Goal: Task Accomplishment & Management: Use online tool/utility

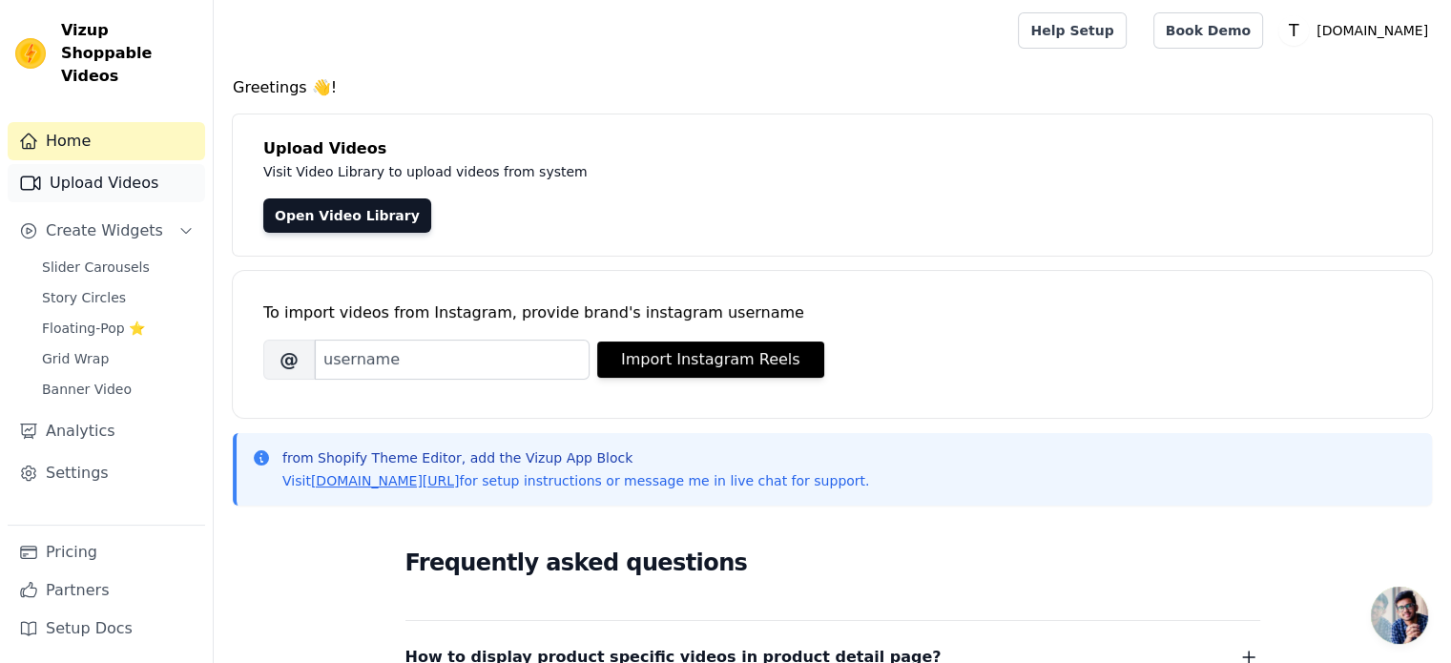
click at [107, 164] on link "Upload Videos" at bounding box center [106, 183] width 197 height 38
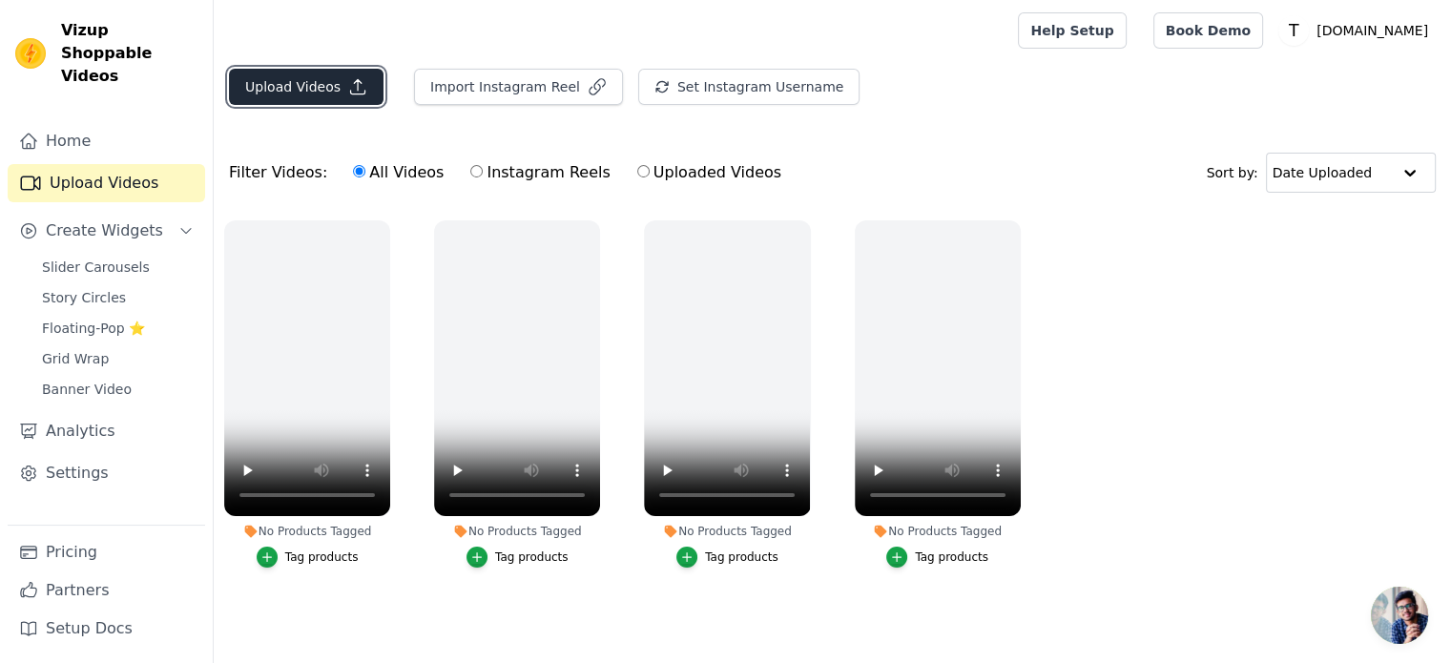
click at [305, 76] on button "Upload Videos" at bounding box center [306, 87] width 155 height 36
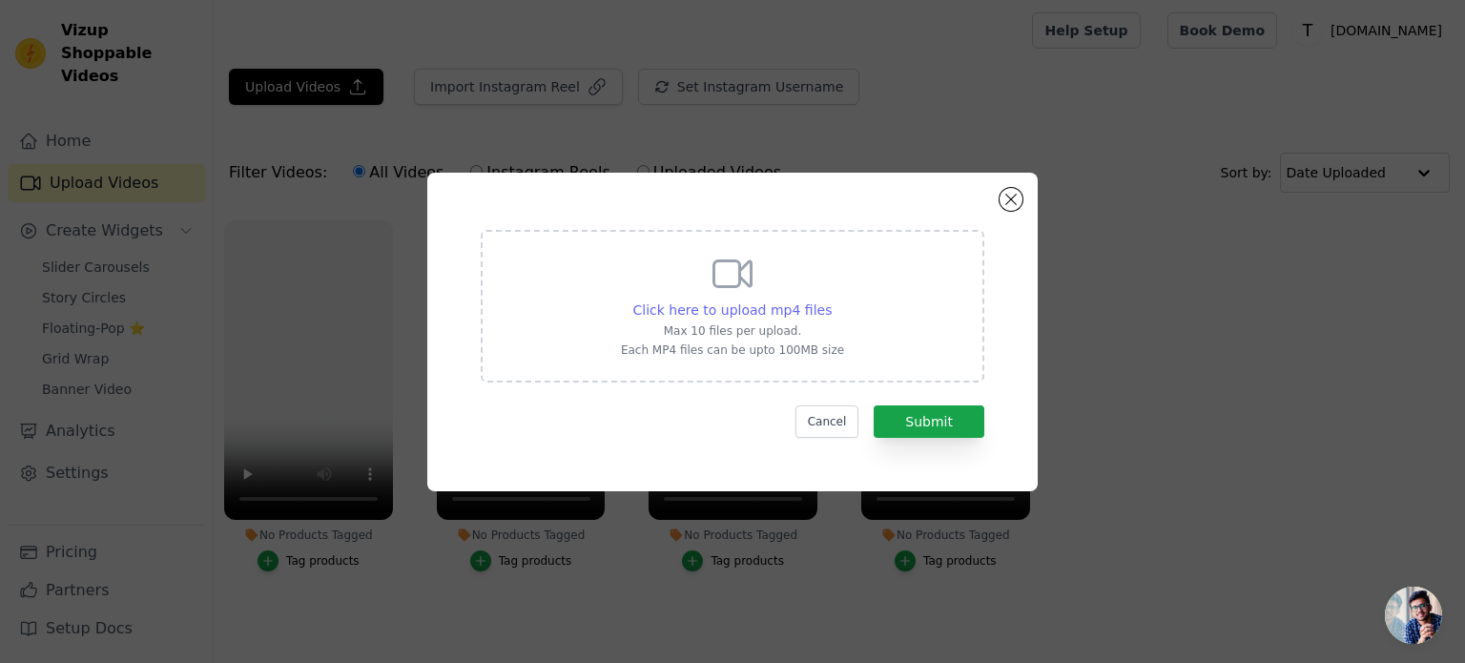
click at [796, 312] on span "Click here to upload mp4 files" at bounding box center [732, 309] width 199 height 15
click at [831, 301] on input "Click here to upload mp4 files Max 10 files per upload. Each MP4 files can be u…" at bounding box center [831, 300] width 1 height 1
type input "C:\fakepath\Hood Installation Wired.mp4"
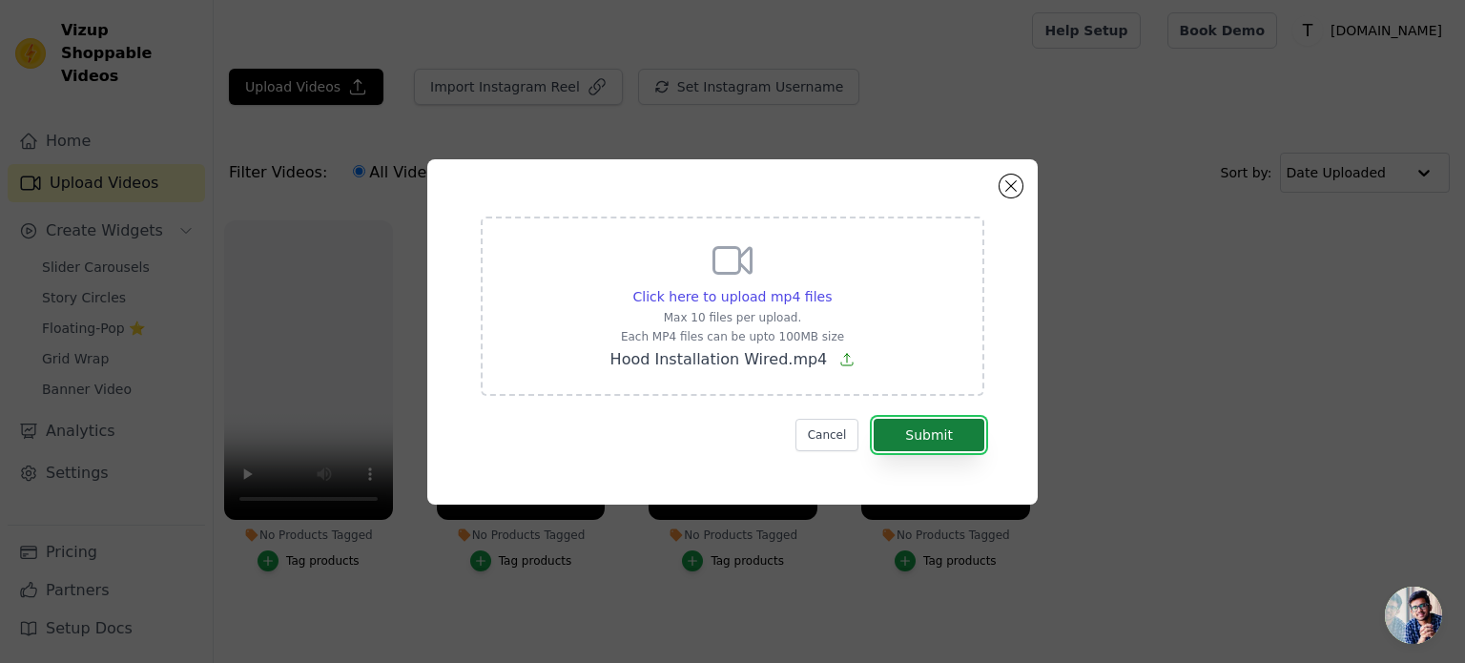
click at [937, 433] on button "Submit" at bounding box center [929, 435] width 111 height 32
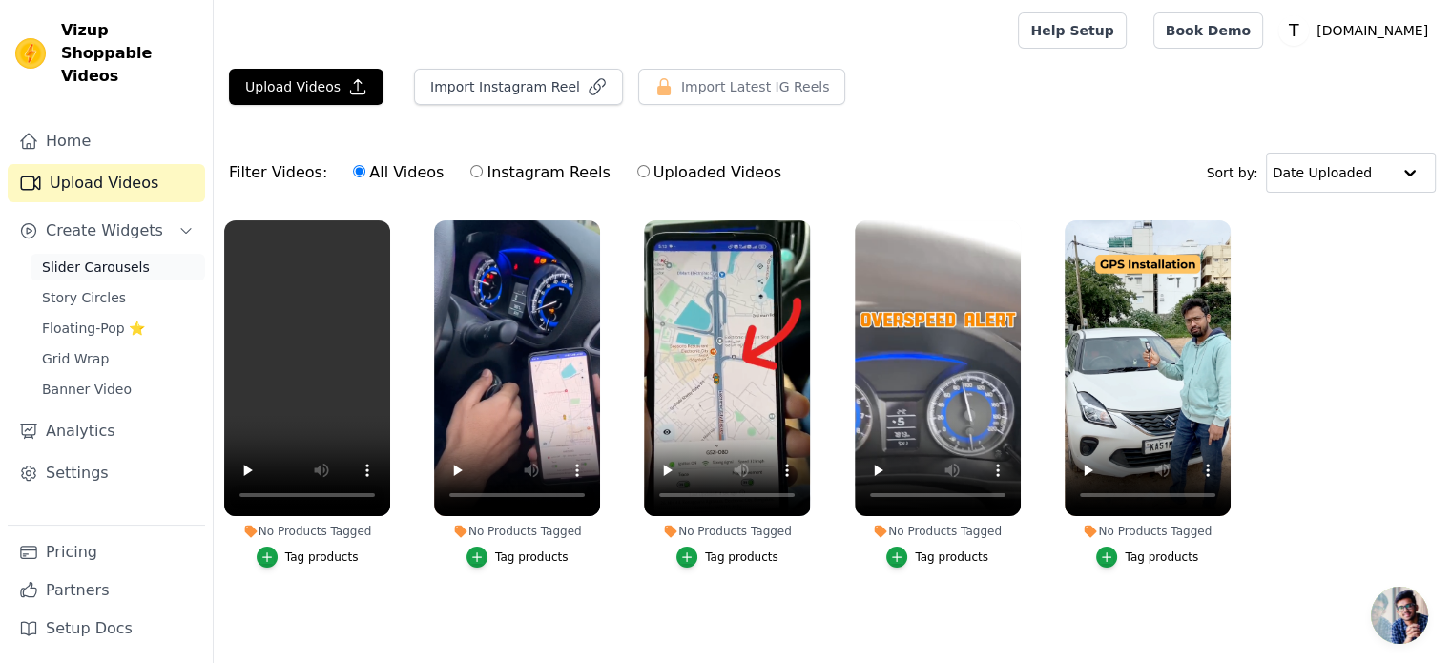
click at [120, 258] on span "Slider Carousels" at bounding box center [96, 267] width 108 height 19
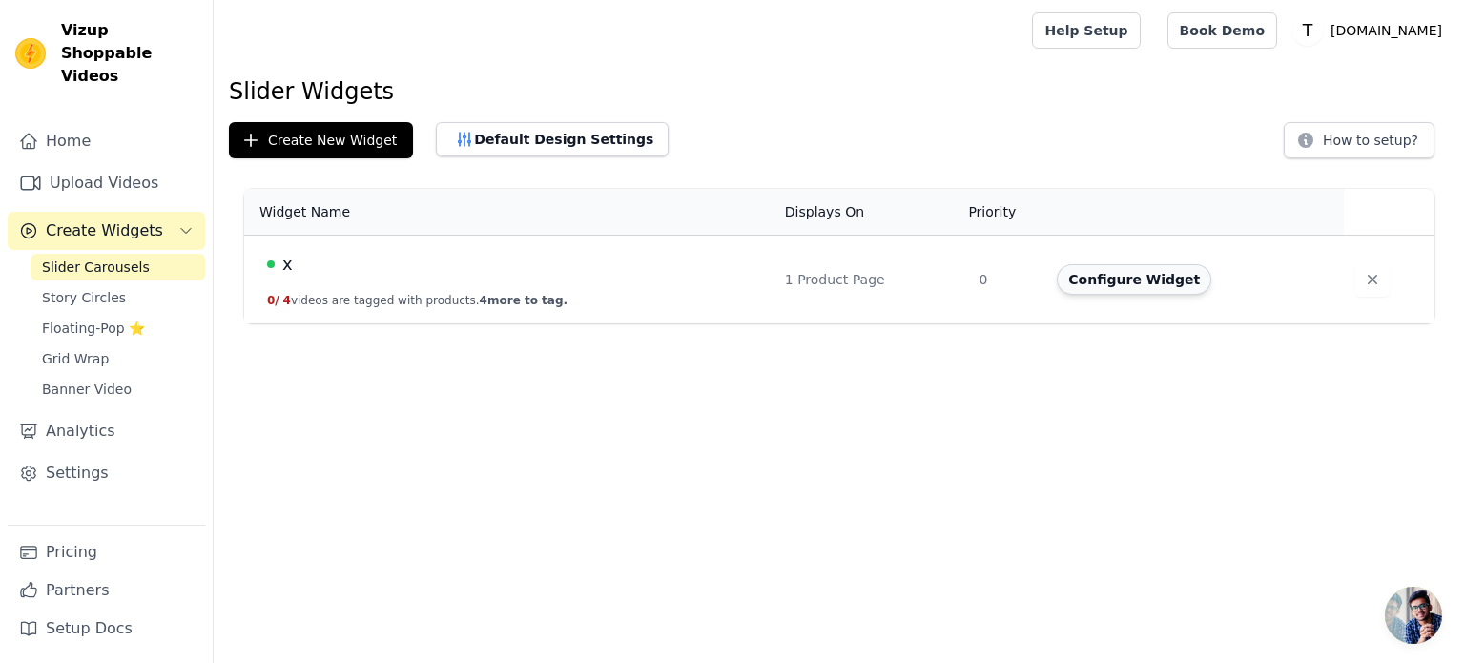
click at [1107, 281] on button "Configure Widget" at bounding box center [1134, 279] width 155 height 31
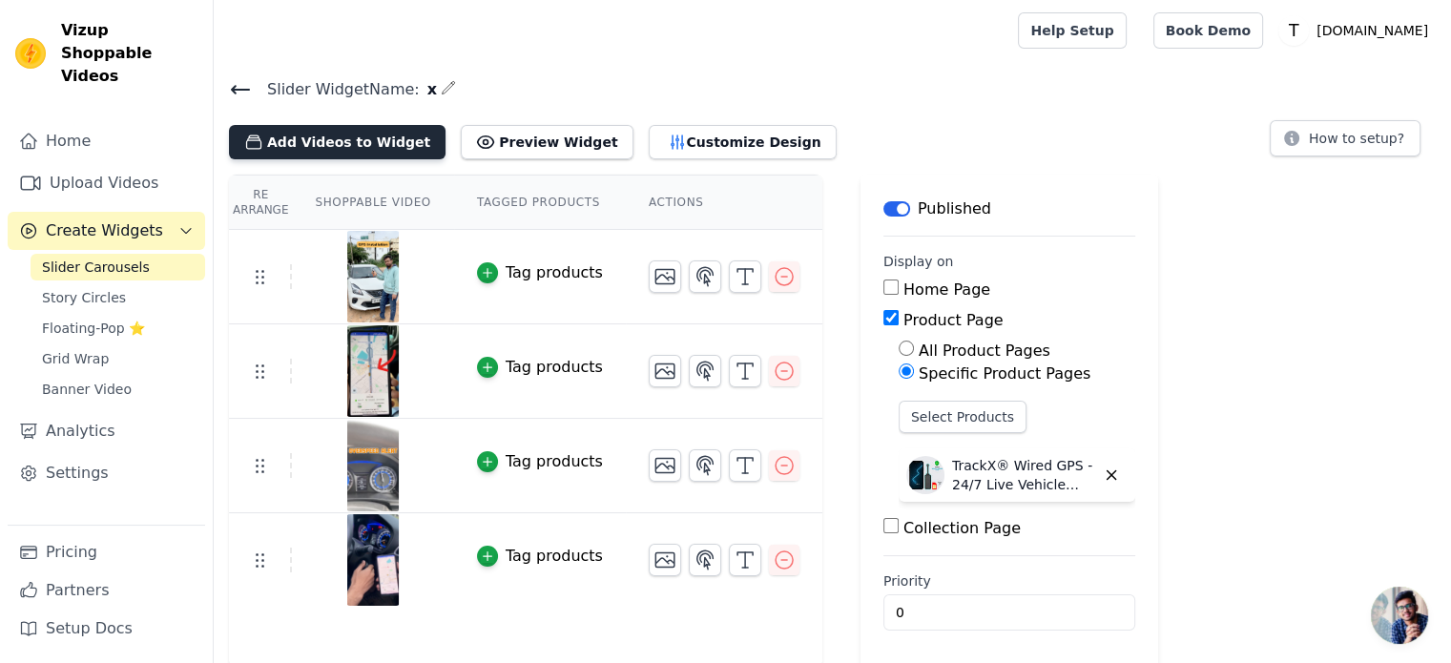
click at [363, 147] on button "Add Videos to Widget" at bounding box center [337, 142] width 217 height 34
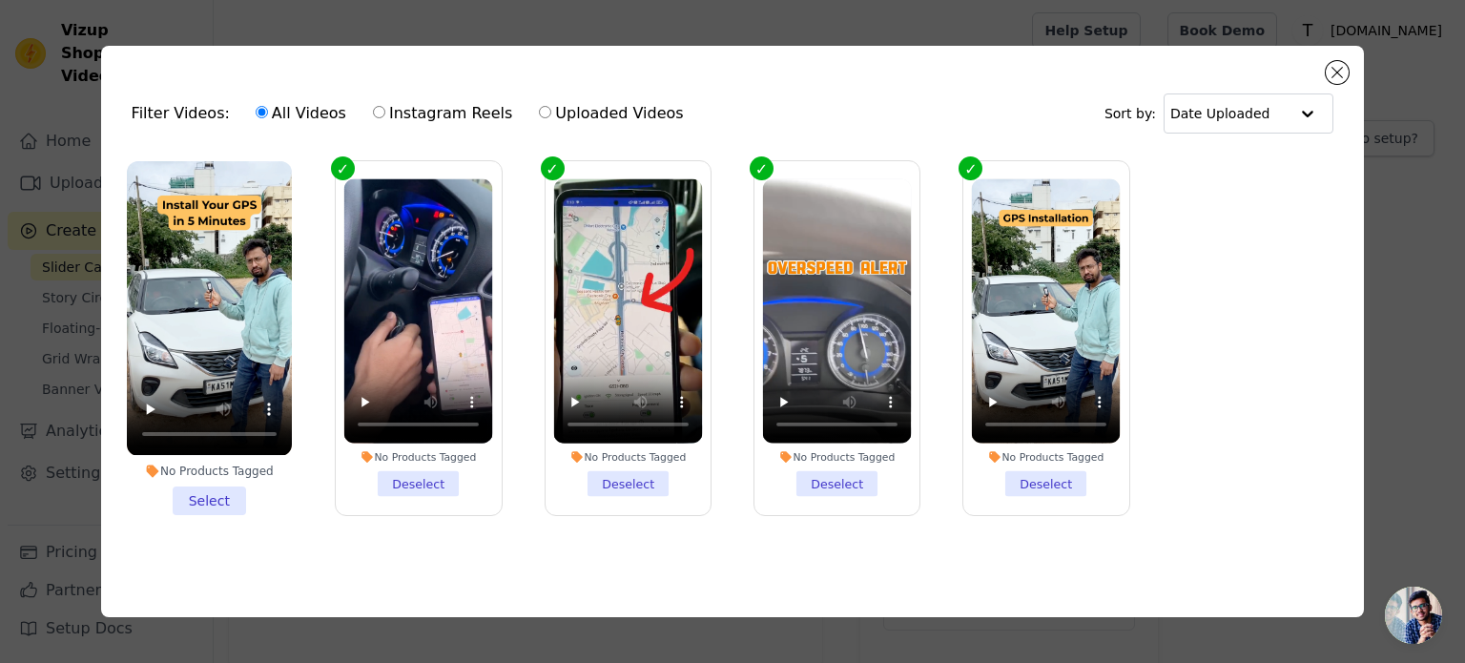
click at [214, 500] on li "No Products Tagged Select" at bounding box center [209, 337] width 165 height 353
click at [0, 0] on input "No Products Tagged Select" at bounding box center [0, 0] width 0 height 0
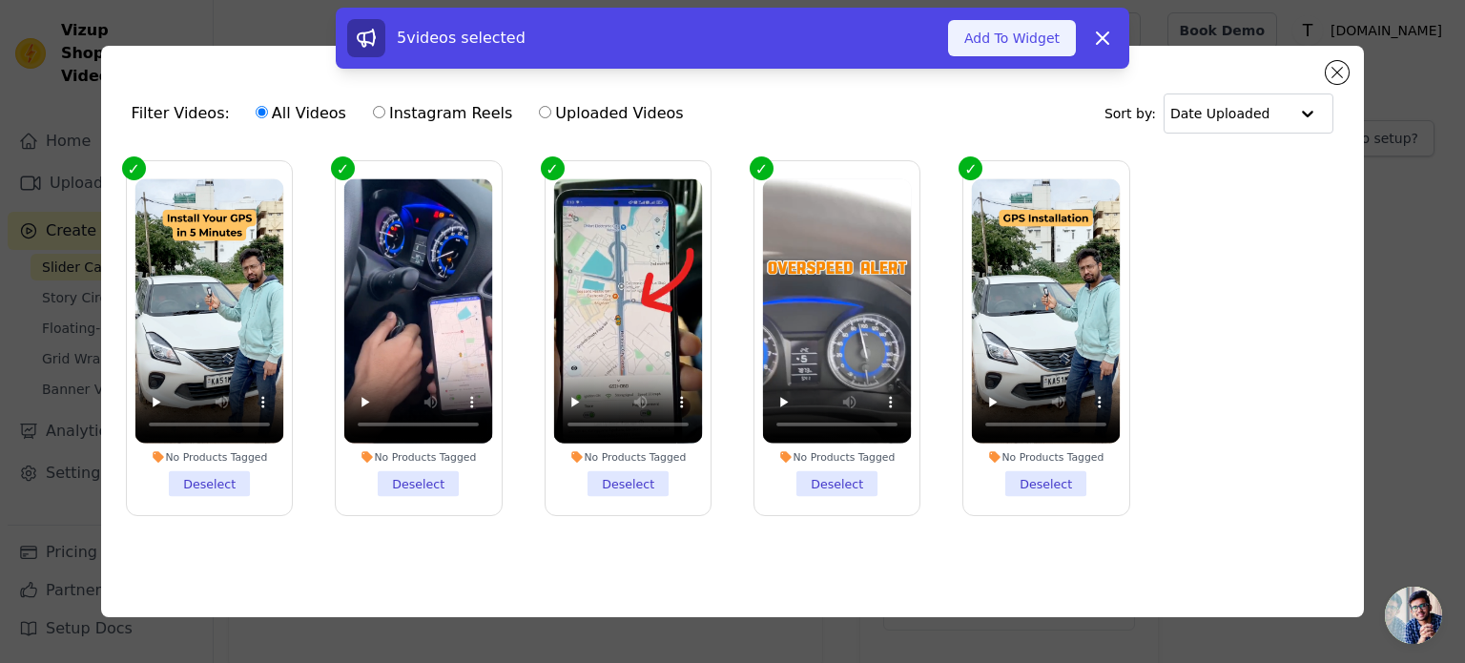
click at [1015, 49] on button "Add To Widget" at bounding box center [1012, 38] width 128 height 36
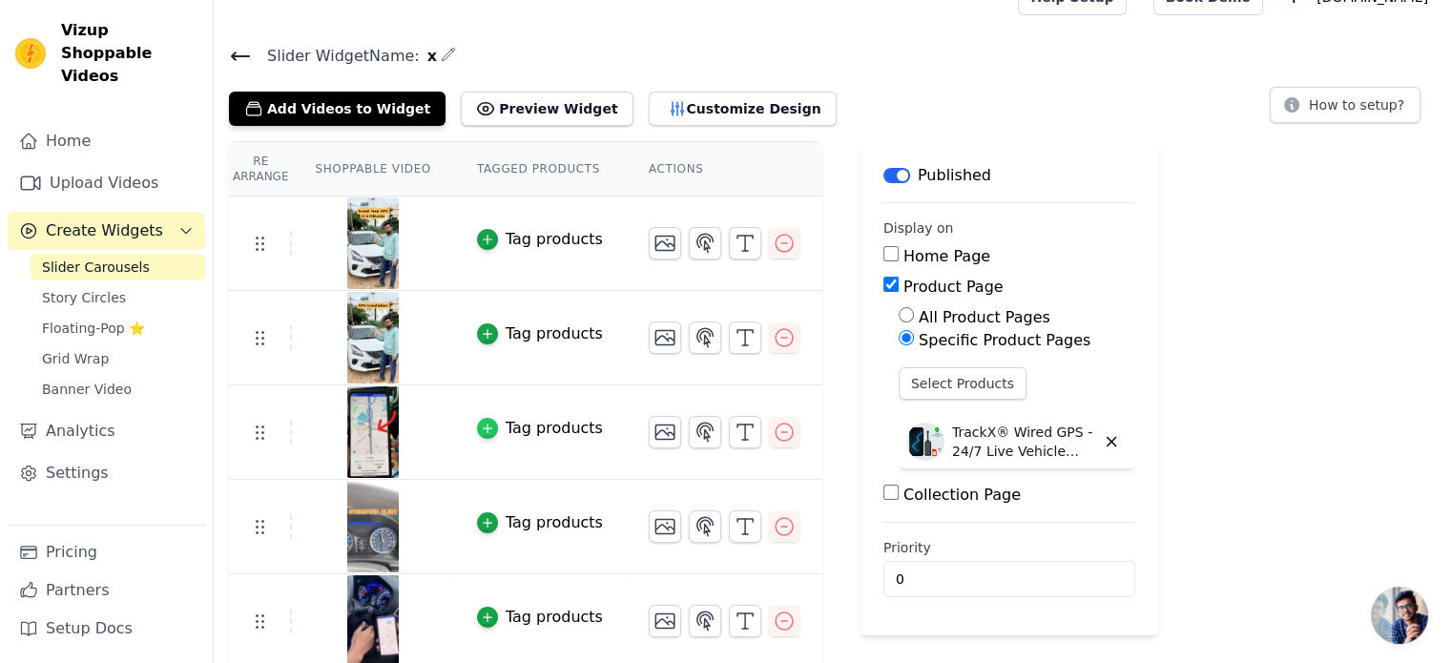
scroll to position [36, 0]
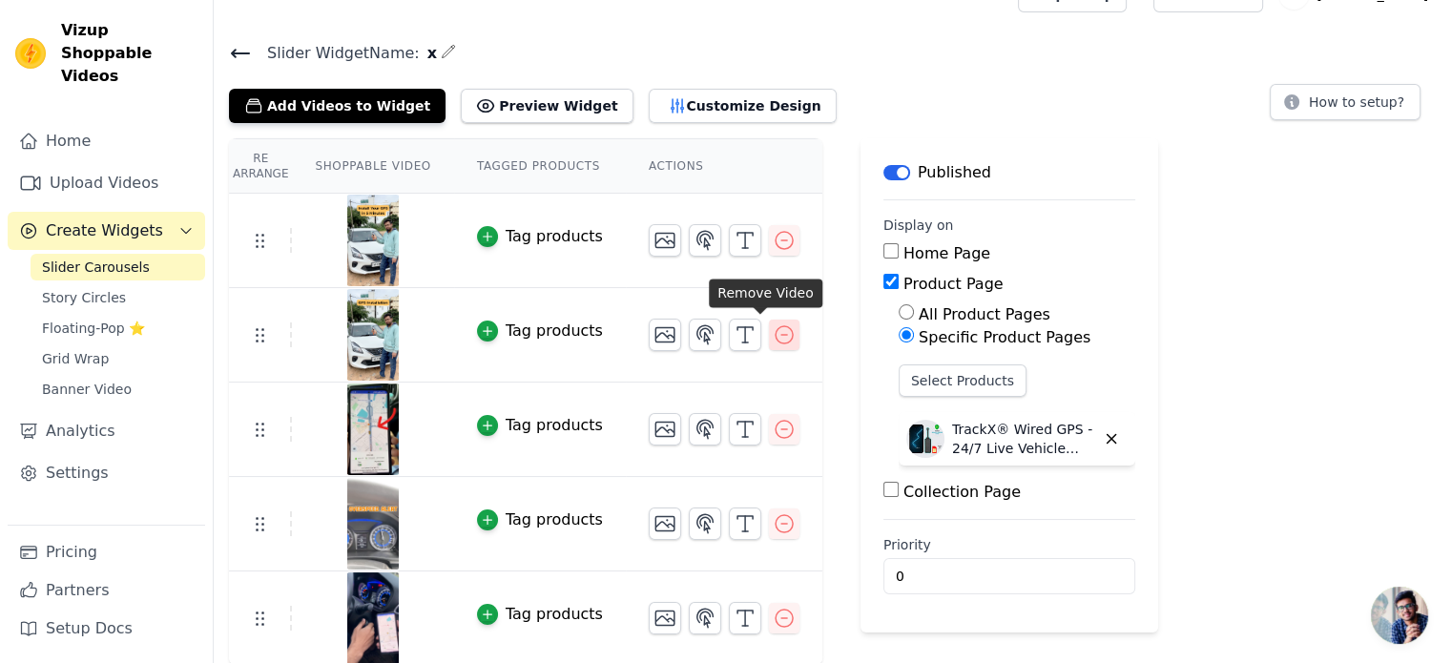
click at [773, 329] on icon "button" at bounding box center [784, 334] width 23 height 23
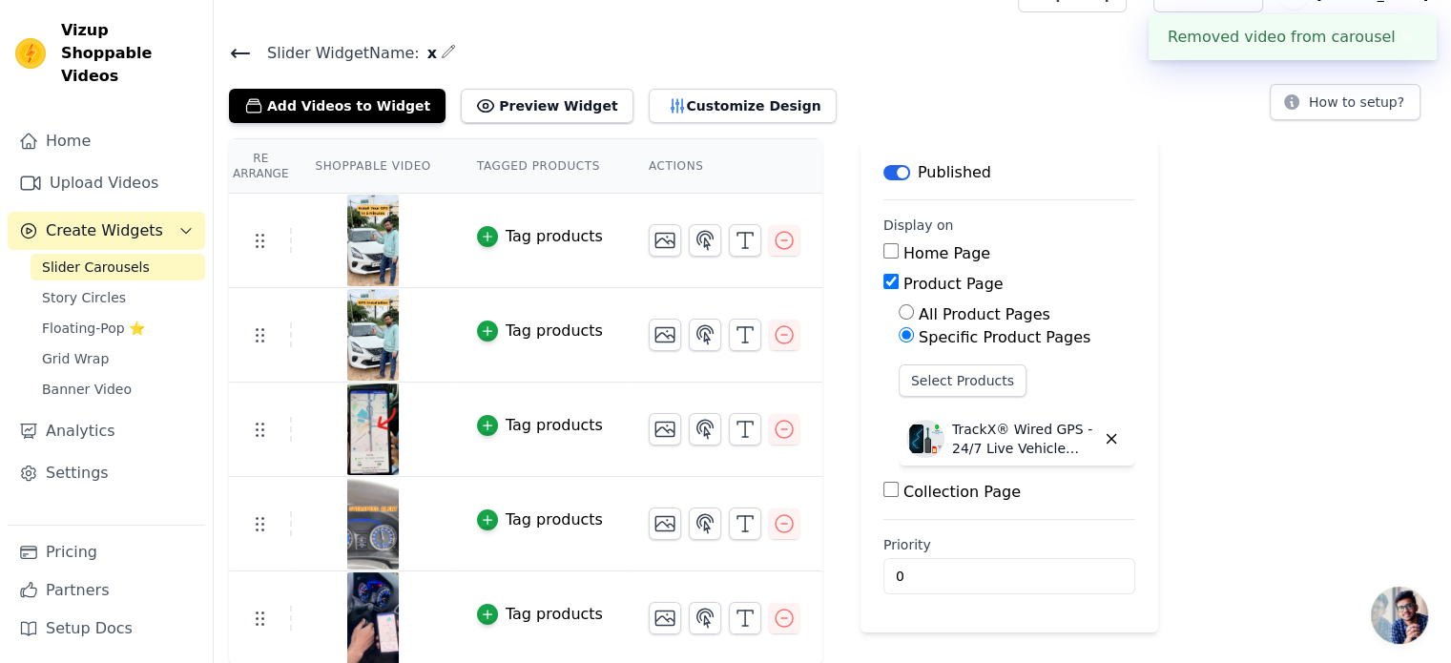
scroll to position [3, 0]
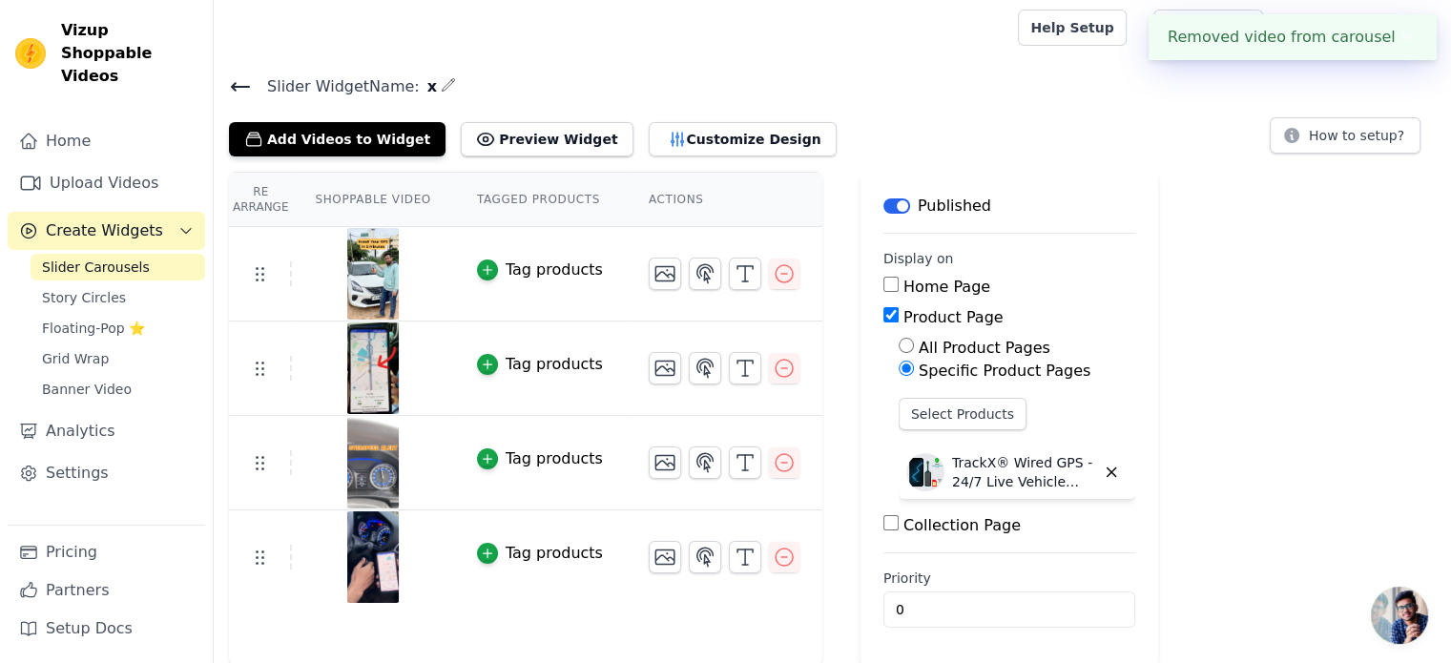
click at [1405, 45] on button "✖" at bounding box center [1407, 37] width 22 height 23
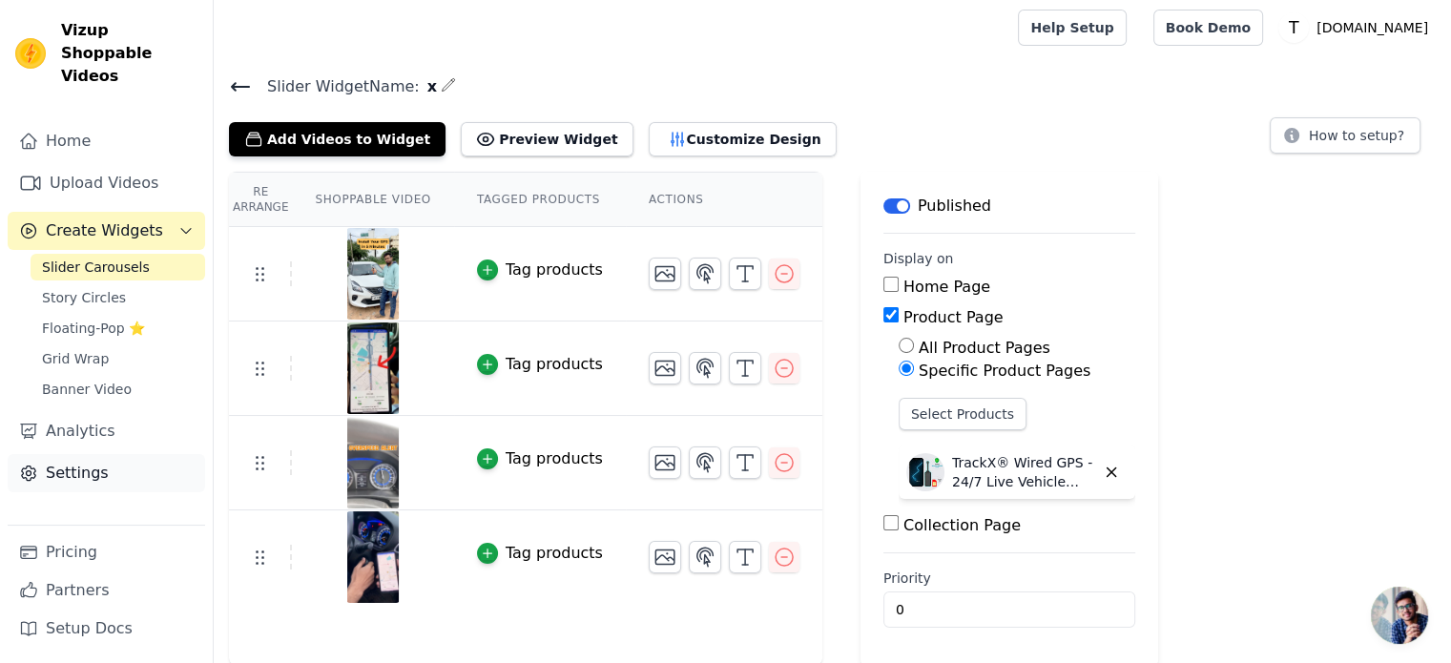
click at [89, 461] on link "Settings" at bounding box center [106, 473] width 197 height 38
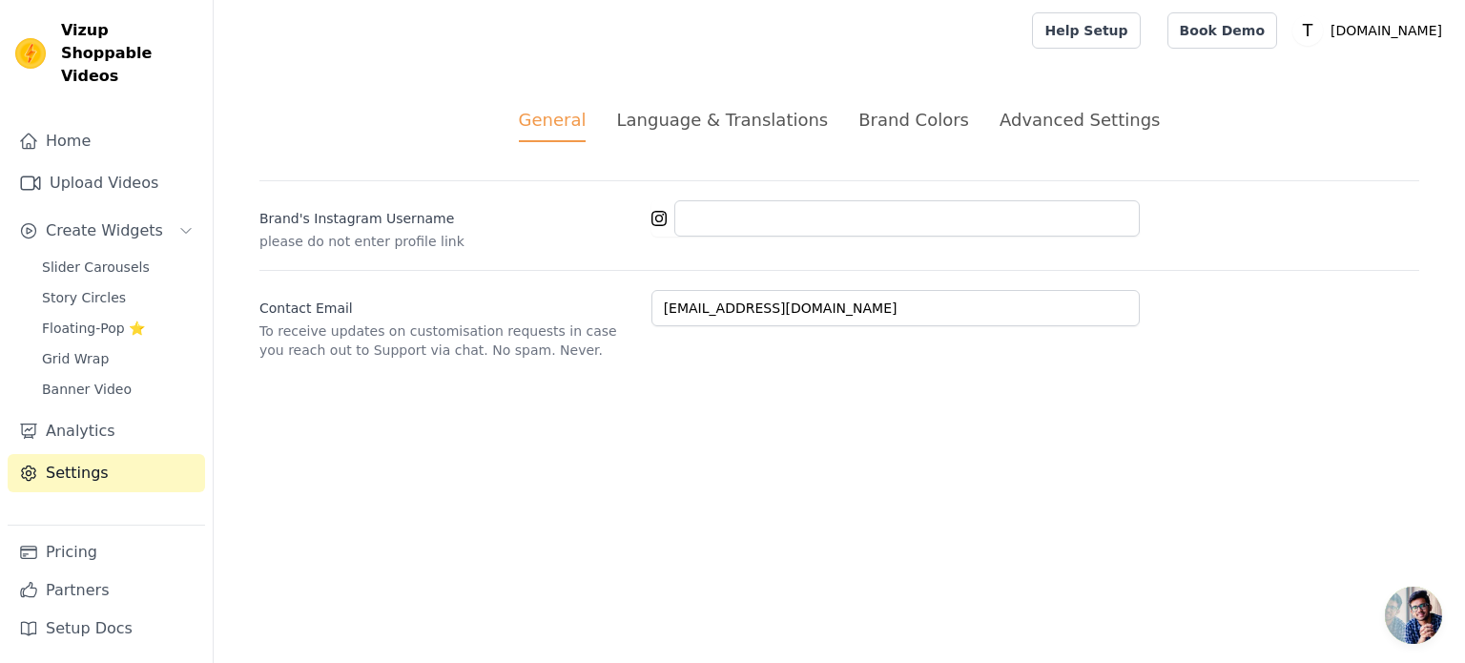
click at [737, 133] on li "Language & Translations" at bounding box center [722, 124] width 212 height 35
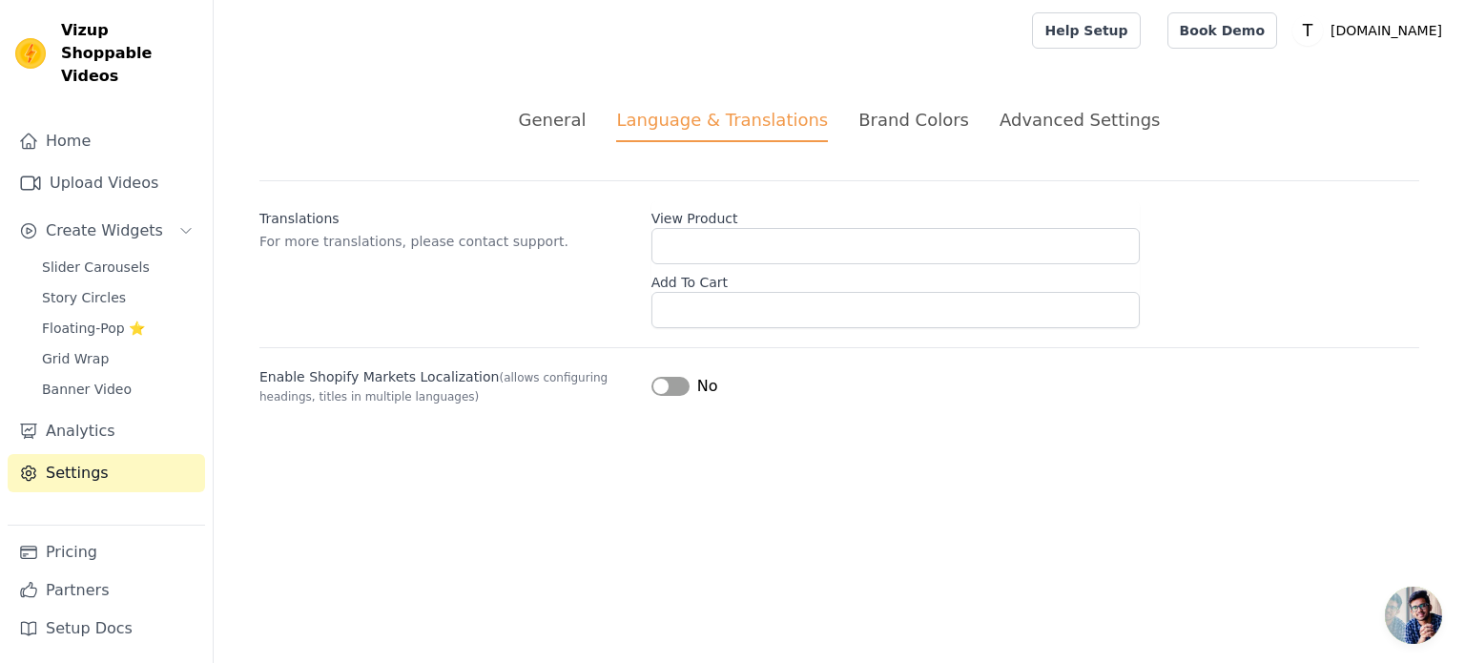
click at [925, 113] on div "Brand Colors" at bounding box center [914, 120] width 111 height 26
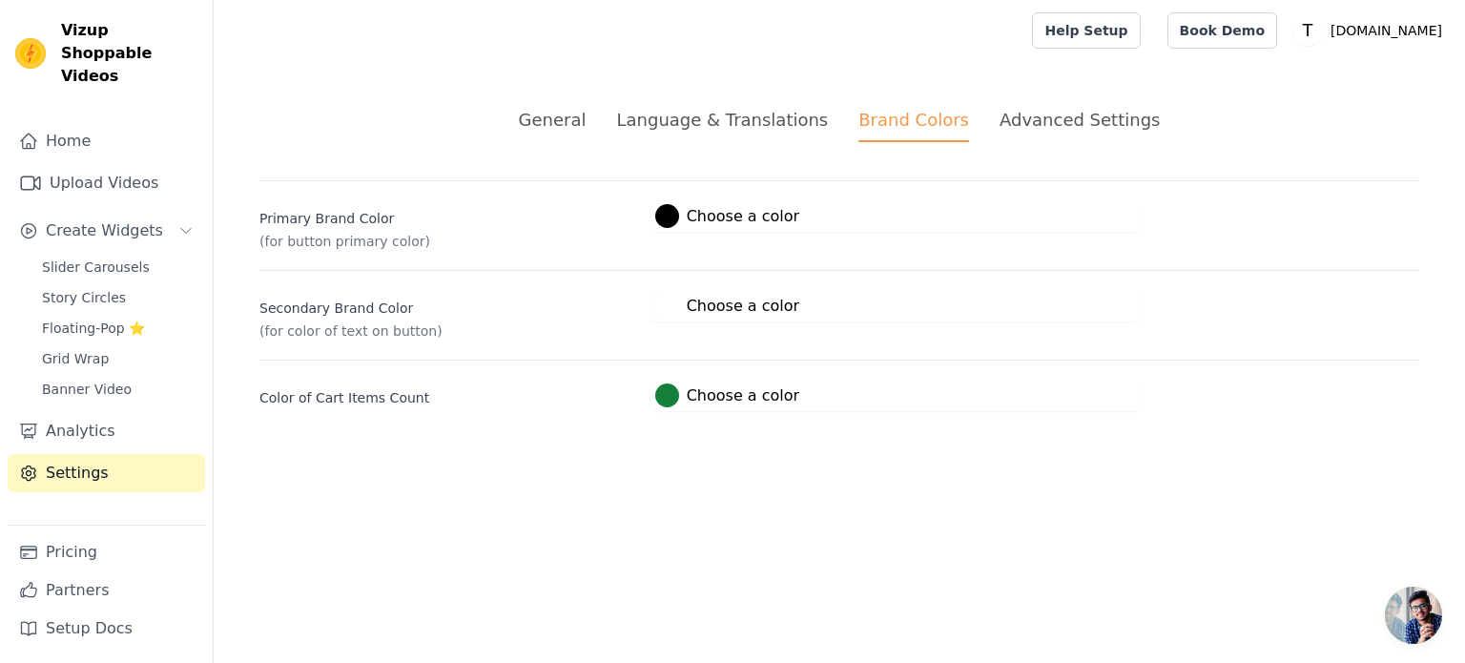
click at [1107, 121] on div "Advanced Settings" at bounding box center [1080, 120] width 160 height 26
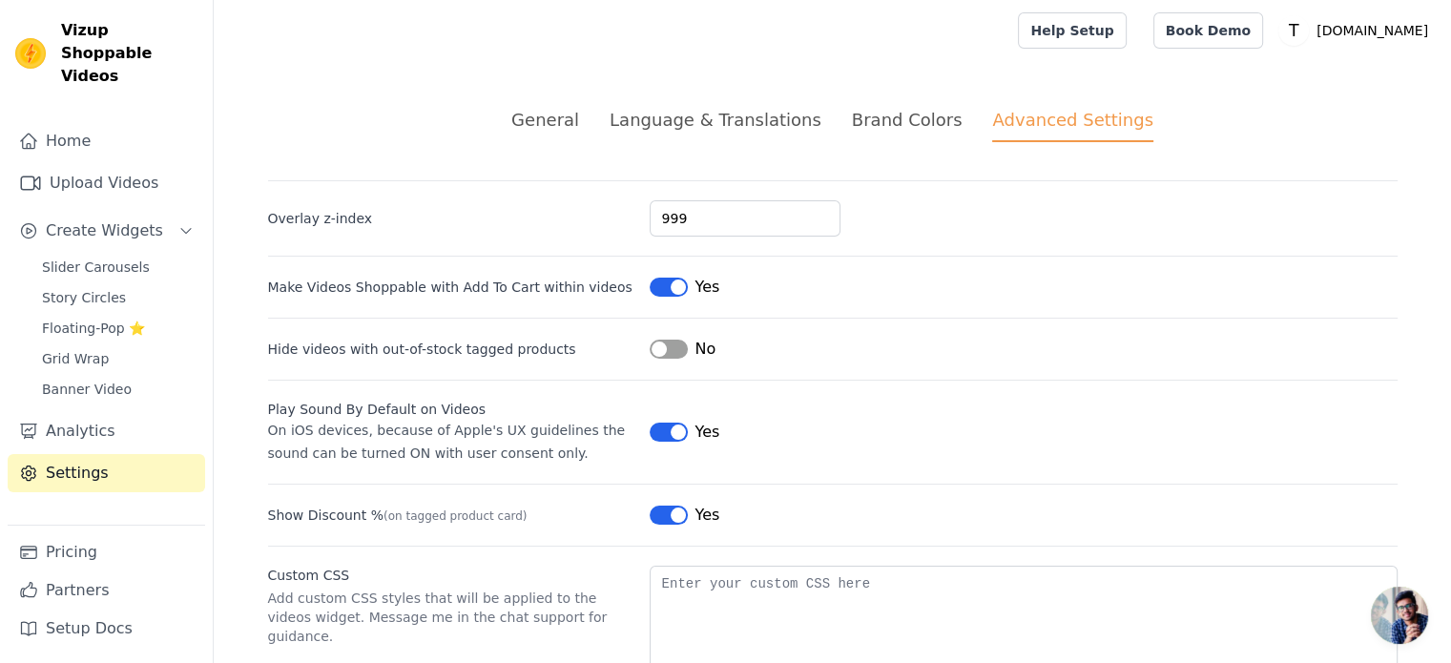
click at [677, 296] on div "Yes" at bounding box center [685, 287] width 71 height 23
click at [667, 290] on button "Label" at bounding box center [669, 287] width 38 height 19
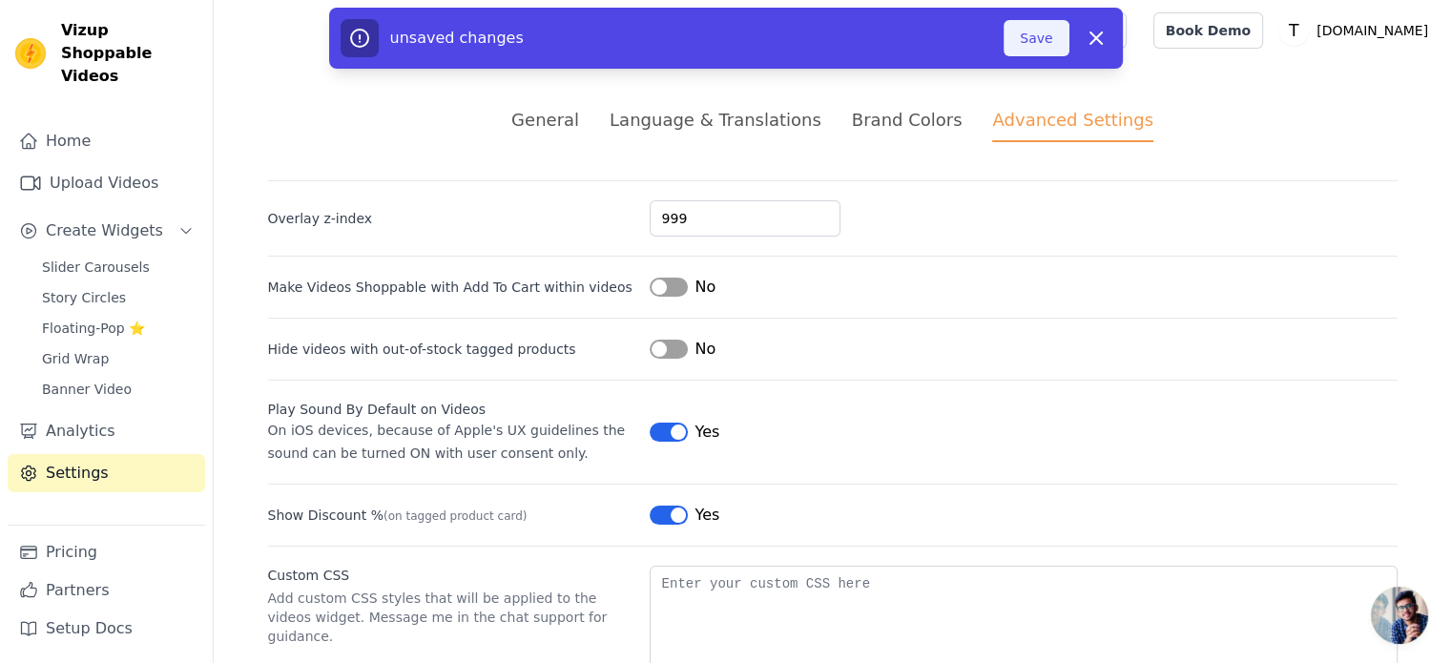
click at [1029, 30] on button "Save" at bounding box center [1036, 38] width 65 height 36
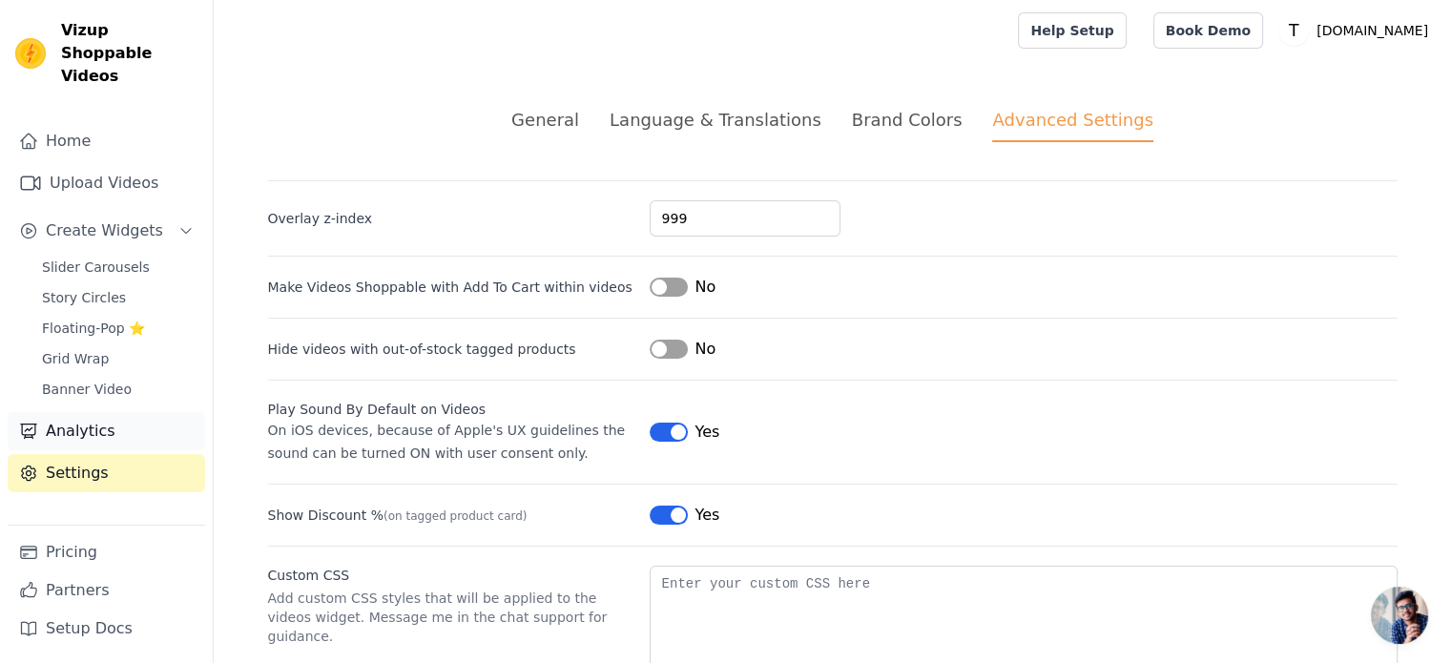
click at [70, 412] on link "Analytics" at bounding box center [106, 431] width 197 height 38
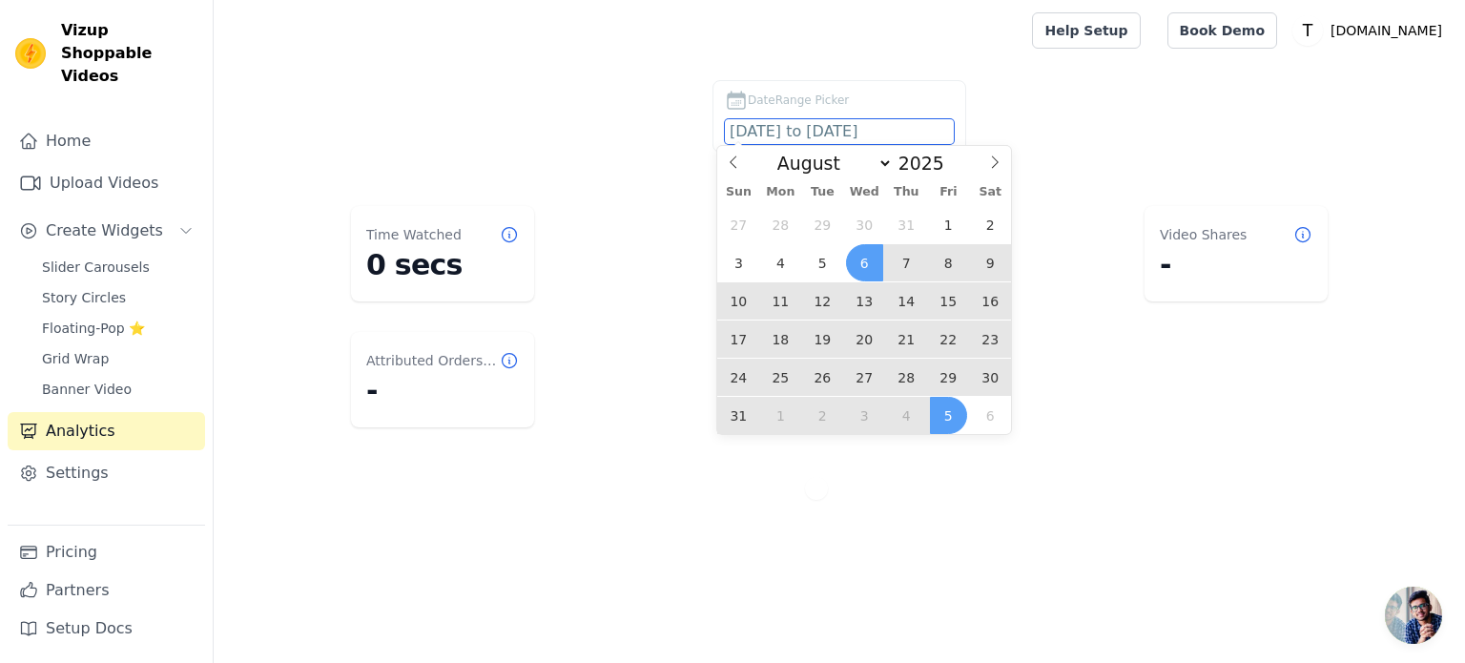
click at [815, 129] on input "[DATE] to [DATE]" at bounding box center [839, 131] width 229 height 25
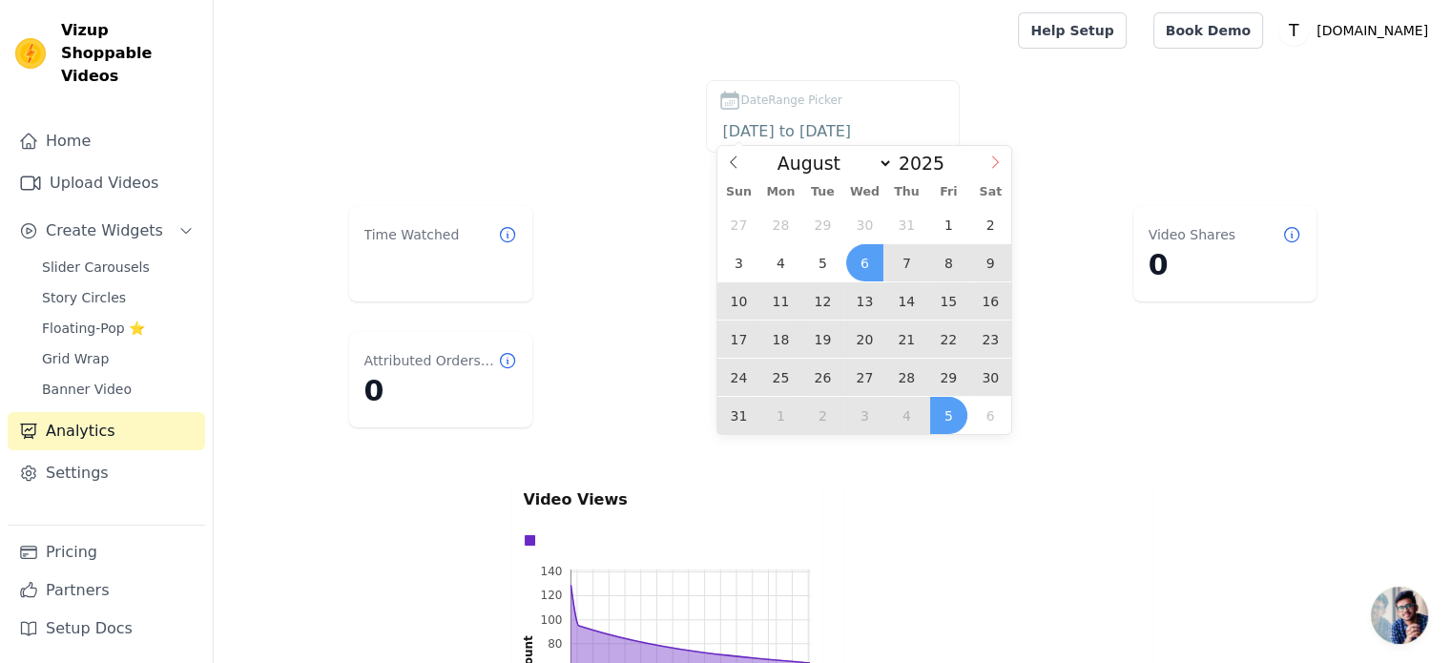
click at [990, 175] on span at bounding box center [995, 162] width 32 height 32
select select "8"
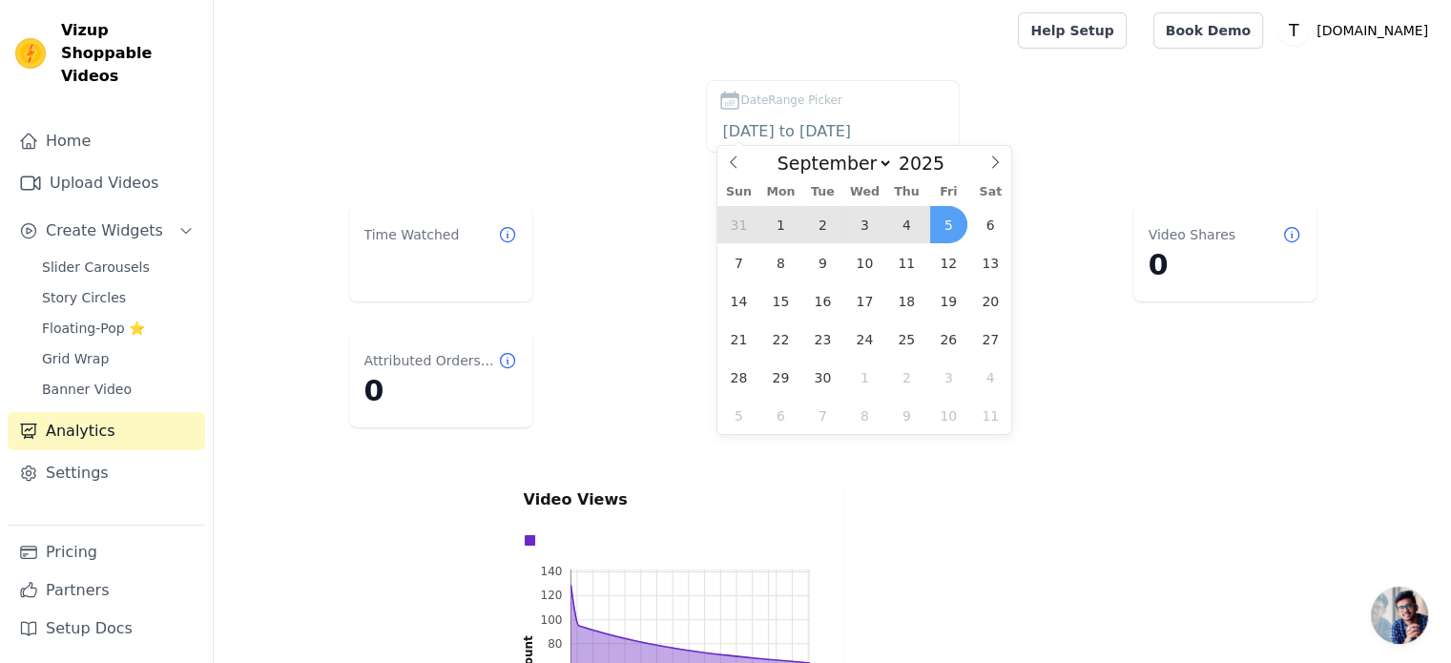
click at [782, 223] on span "1" at bounding box center [780, 224] width 37 height 37
click at [933, 225] on span "5" at bounding box center [948, 224] width 37 height 37
type input "[DATE] to [DATE]"
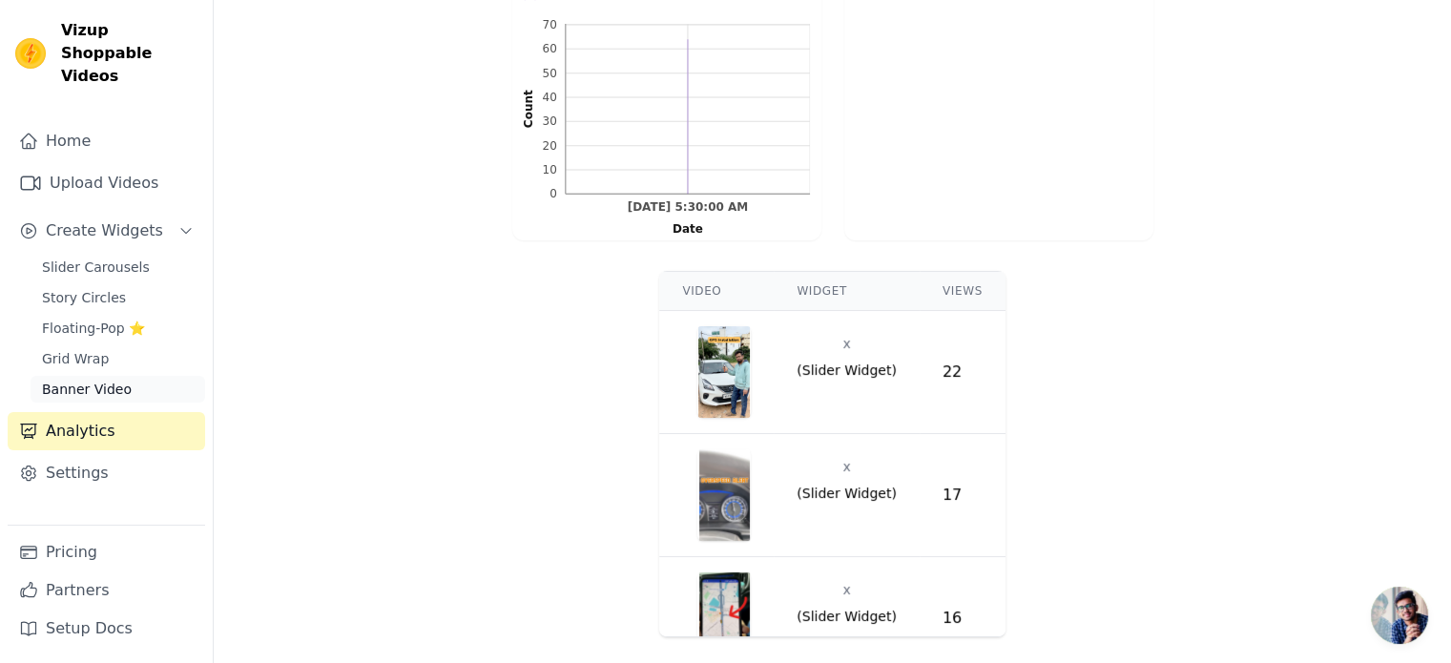
click at [61, 380] on span "Banner Video" at bounding box center [87, 389] width 90 height 19
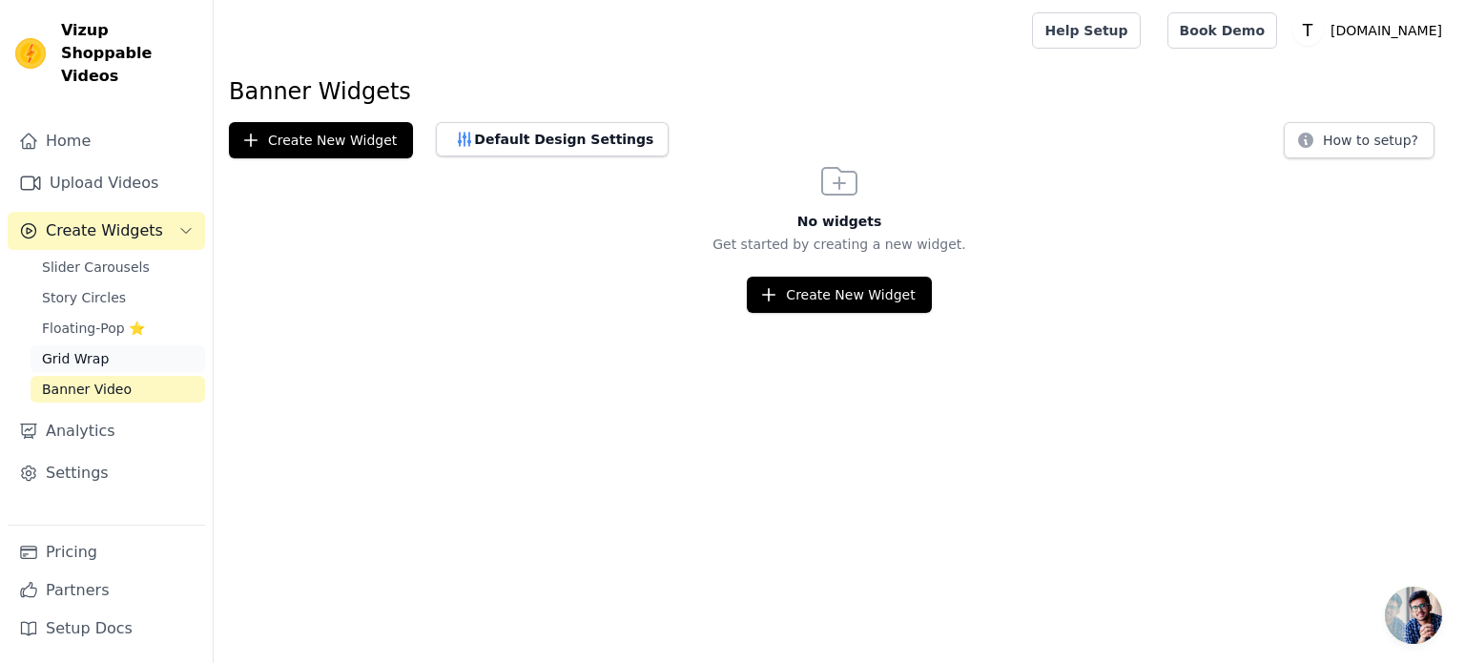
click at [93, 349] on span "Grid Wrap" at bounding box center [75, 358] width 67 height 19
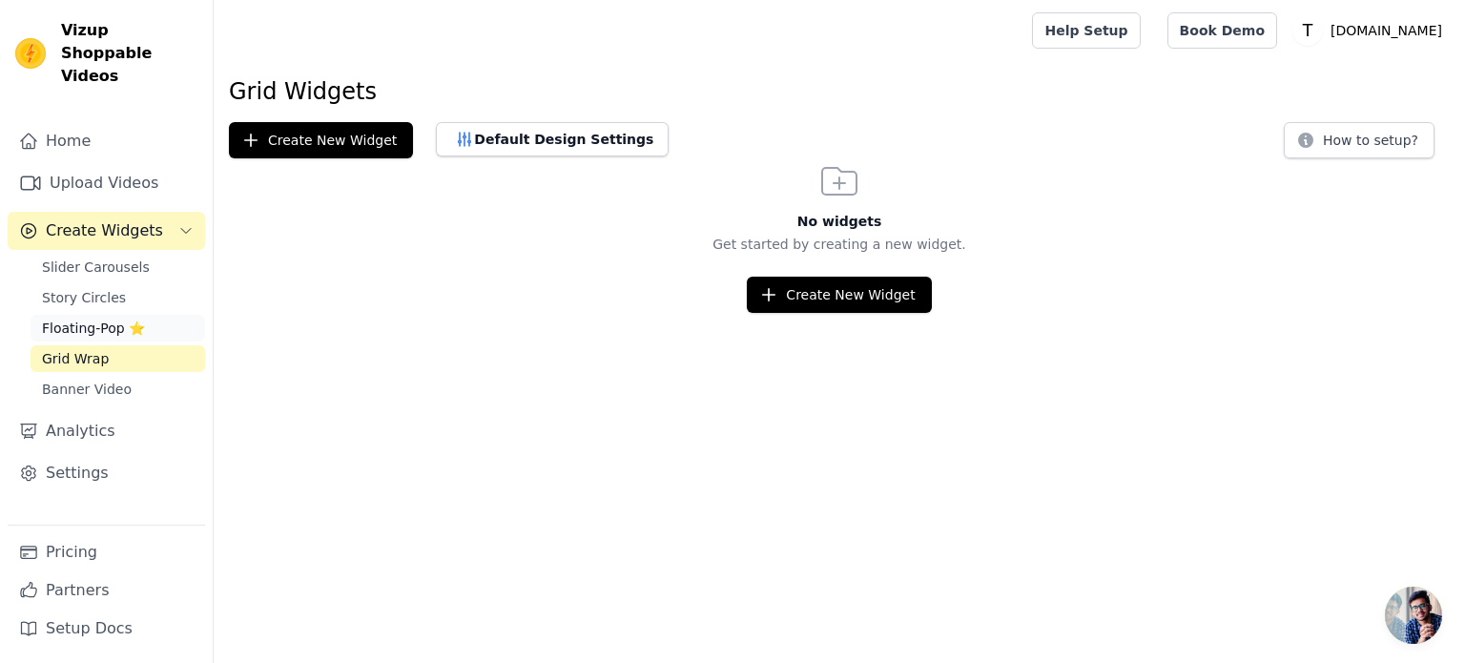
click at [93, 319] on span "Floating-Pop ⭐" at bounding box center [93, 328] width 103 height 19
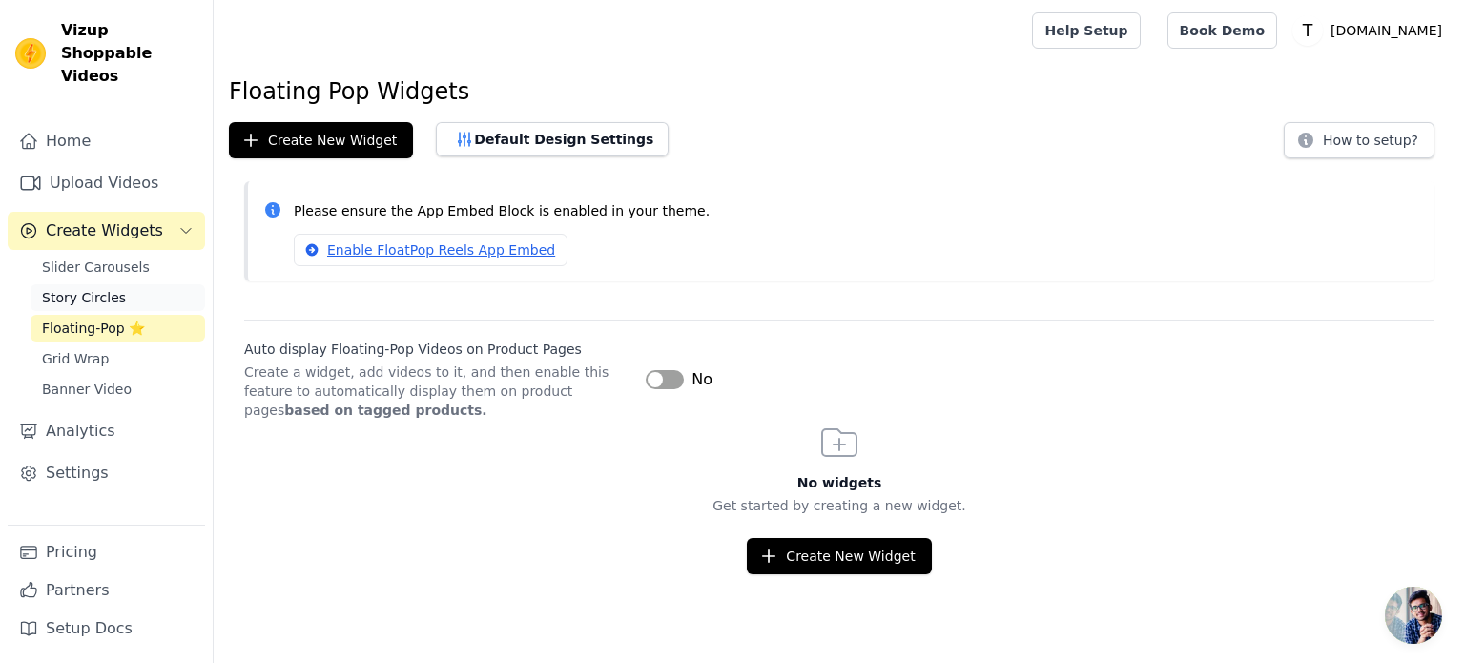
click at [96, 288] on span "Story Circles" at bounding box center [84, 297] width 84 height 19
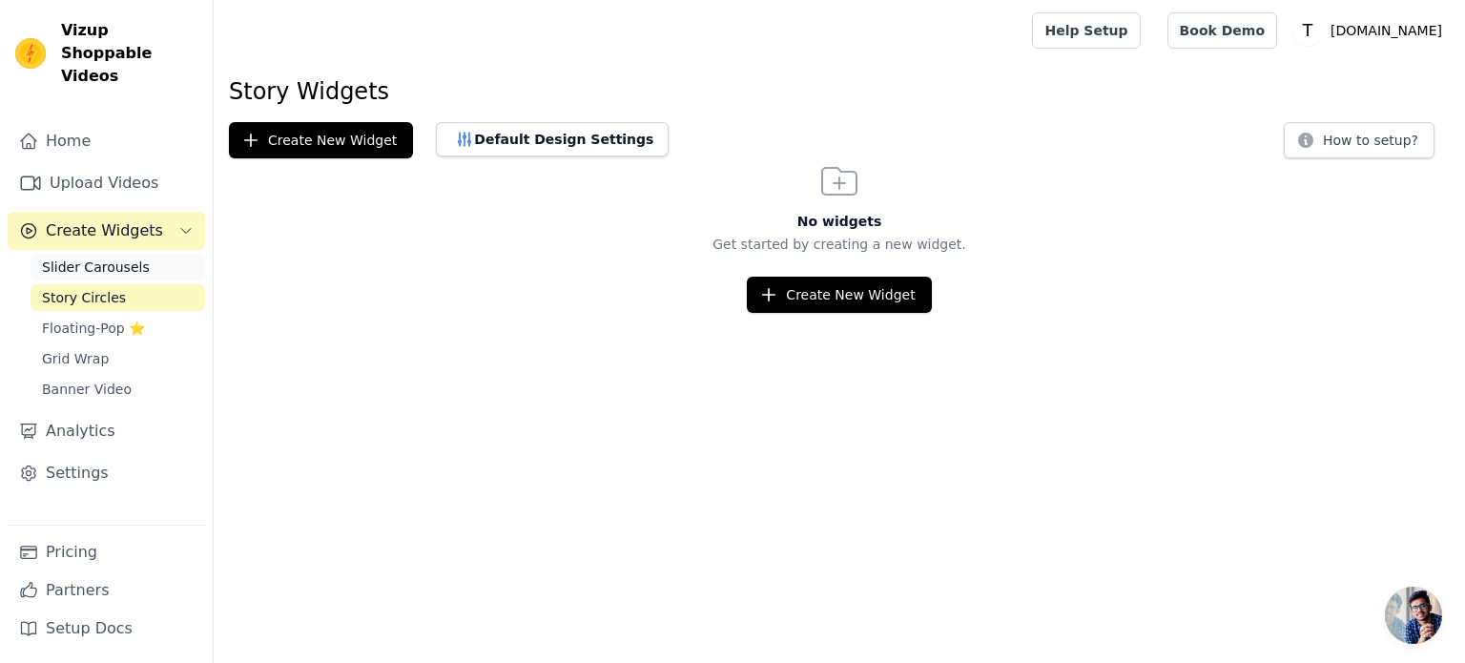
click at [107, 258] on span "Slider Carousels" at bounding box center [96, 267] width 108 height 19
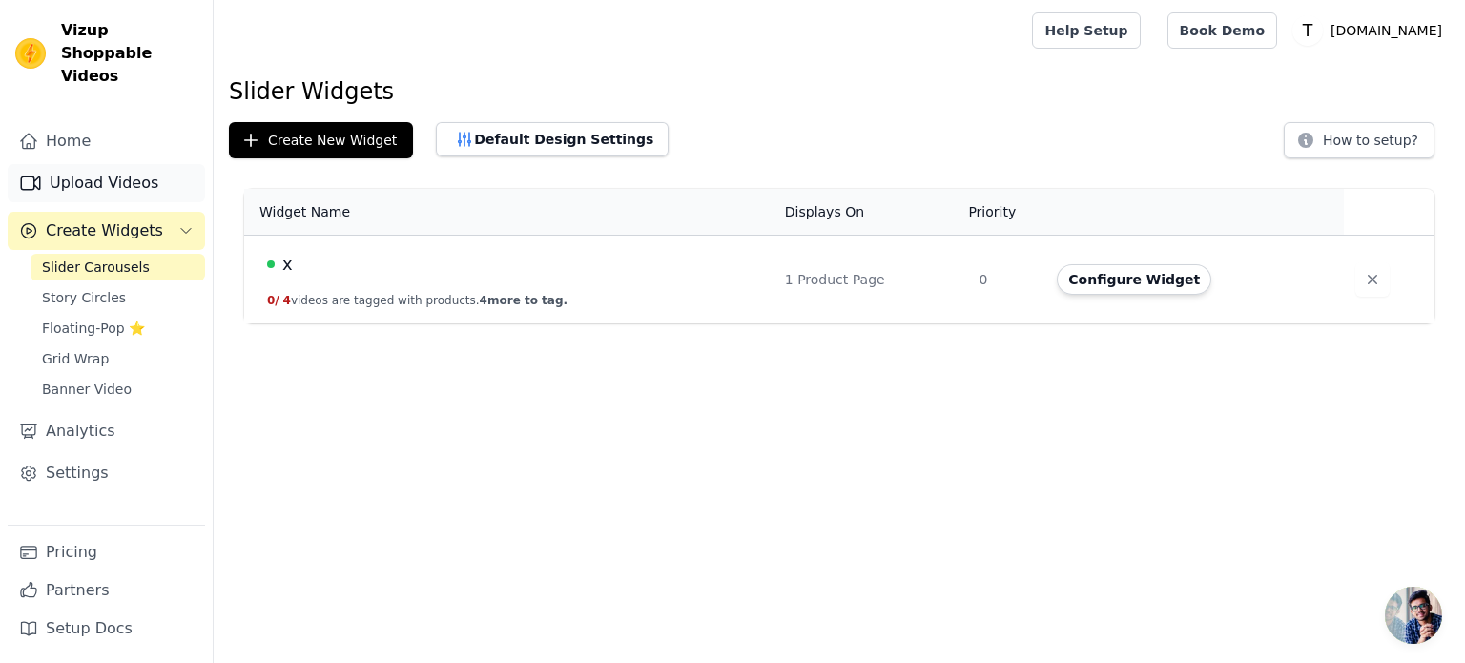
click at [94, 164] on link "Upload Videos" at bounding box center [106, 183] width 197 height 38
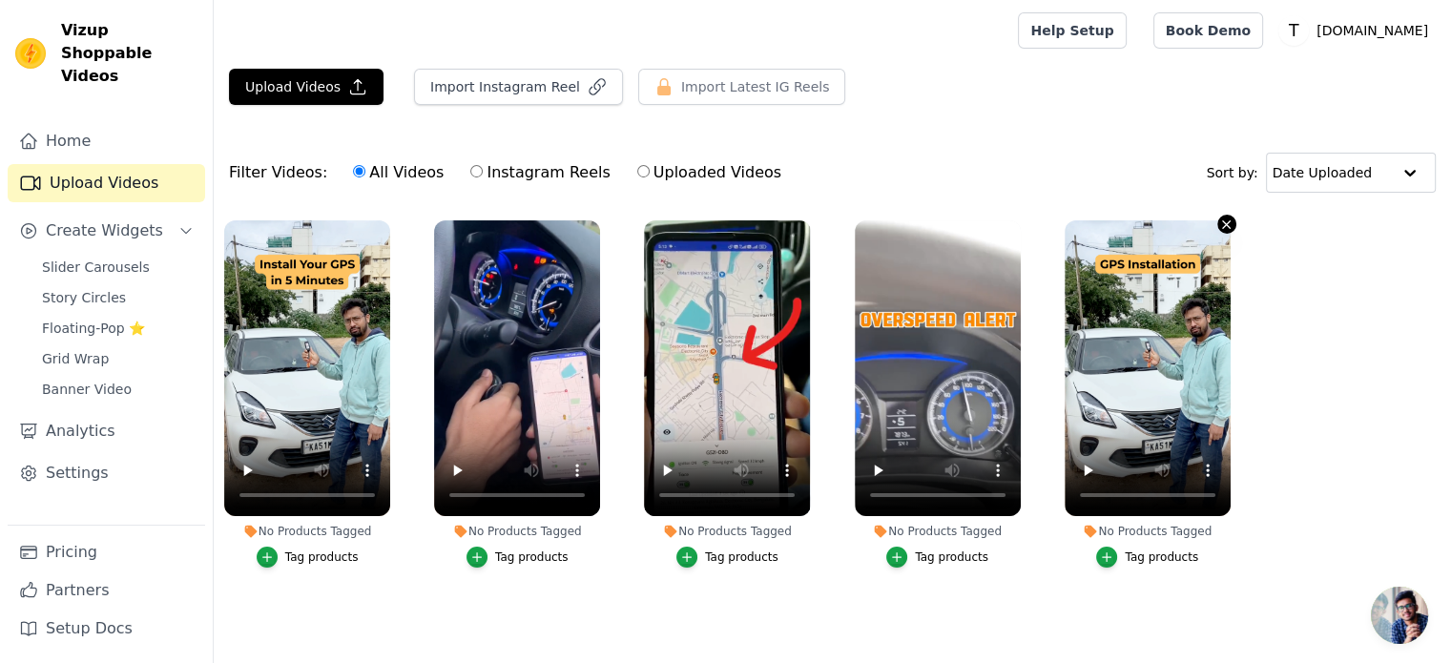
click at [1225, 221] on icon "button" at bounding box center [1227, 224] width 8 height 8
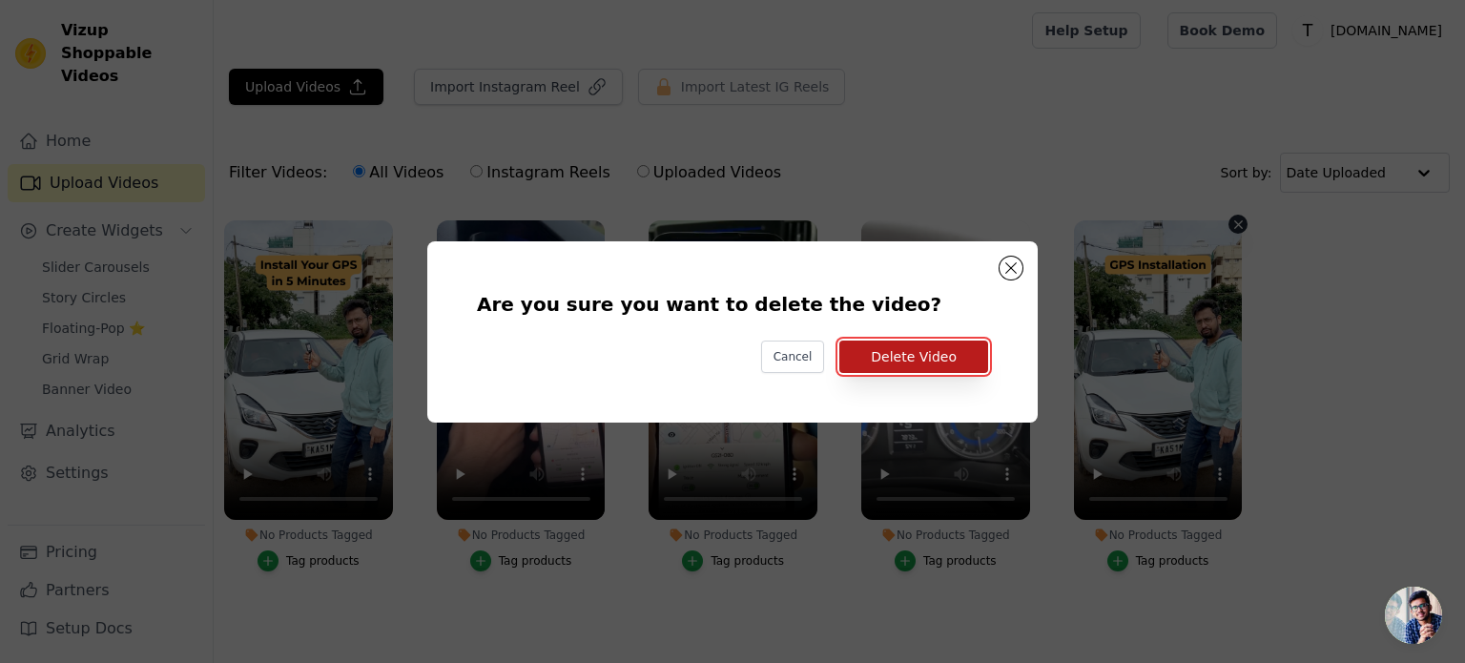
click at [946, 365] on button "Delete Video" at bounding box center [913, 357] width 149 height 32
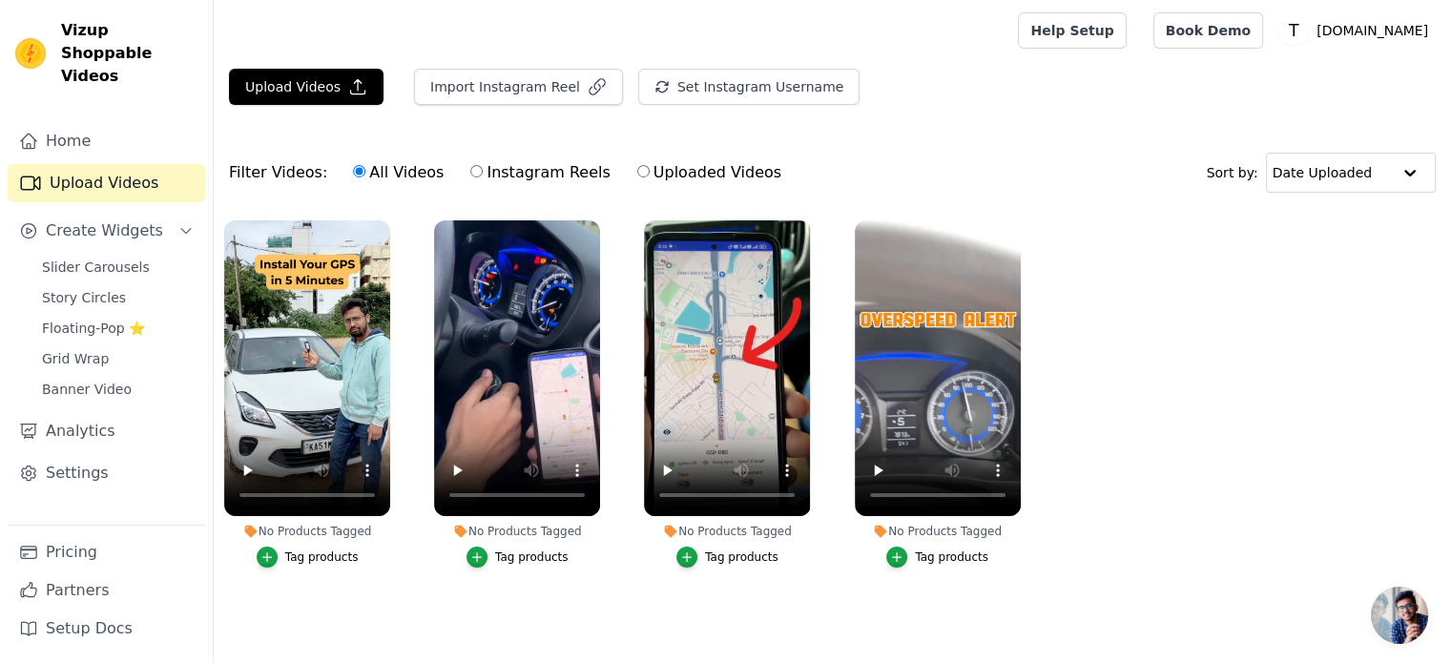
click at [308, 554] on div "Tag products" at bounding box center [321, 556] width 73 height 15
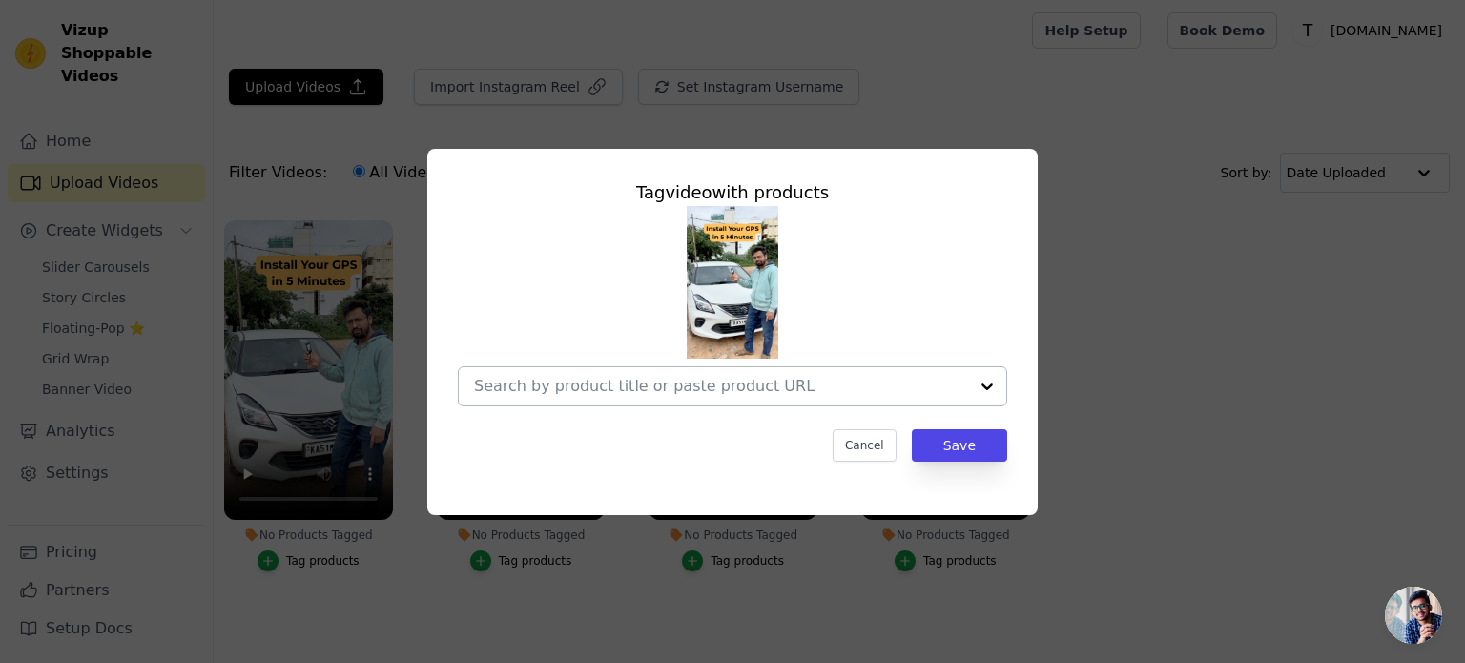
click at [659, 399] on div at bounding box center [721, 386] width 494 height 38
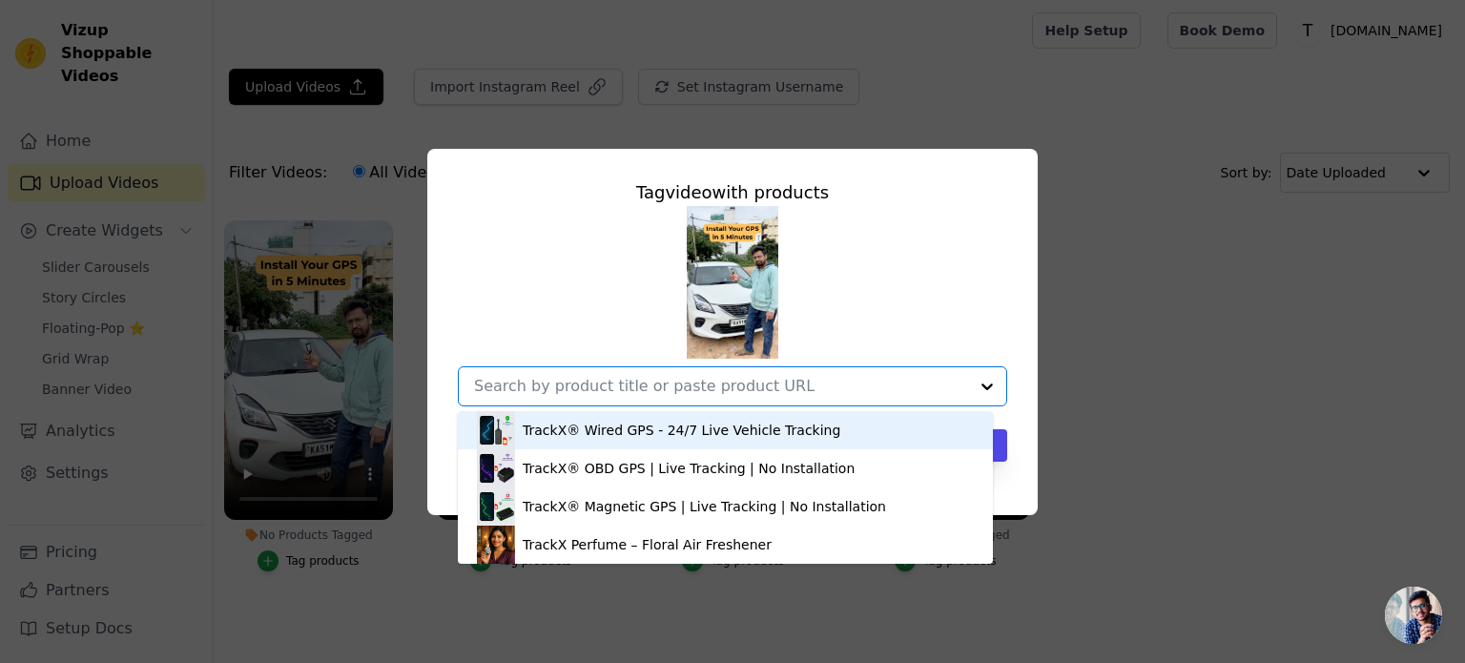
click at [659, 425] on div "TrackX® Wired GPS - 24/7 Live Vehicle Tracking" at bounding box center [682, 430] width 318 height 19
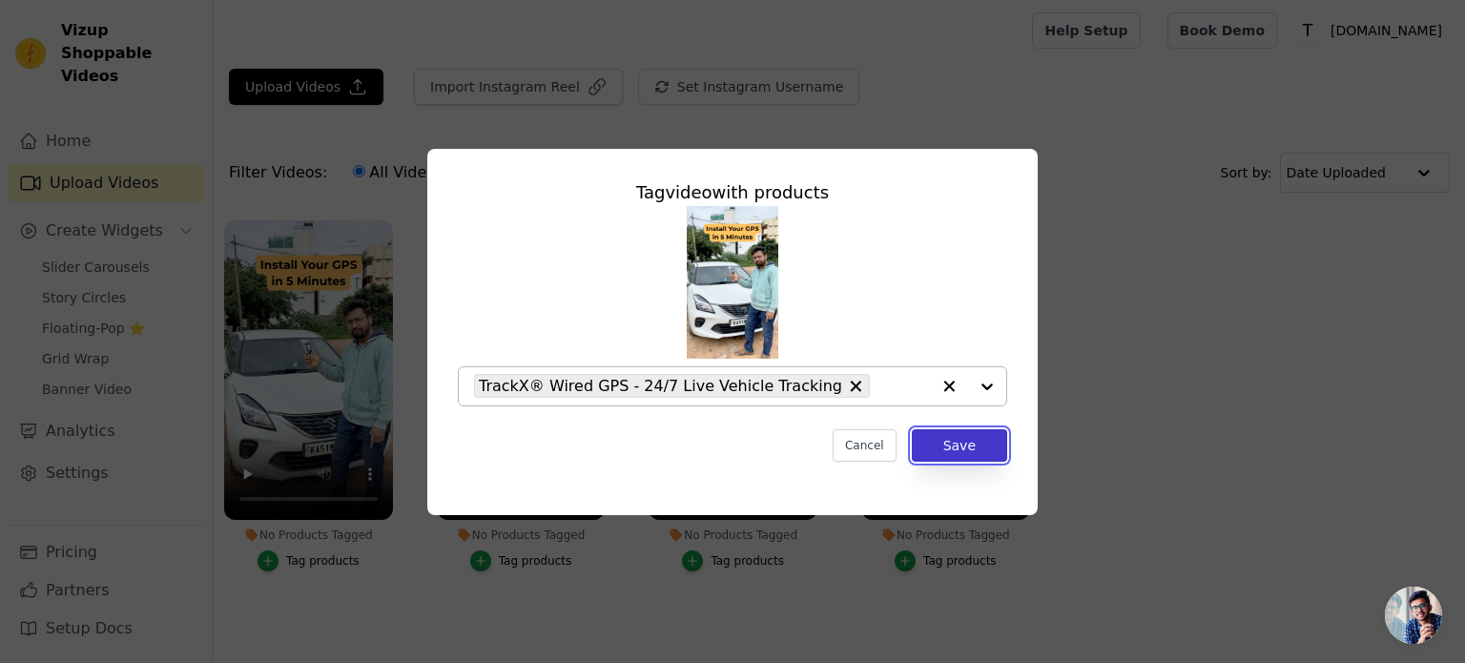
click at [997, 438] on button "Save" at bounding box center [959, 445] width 95 height 32
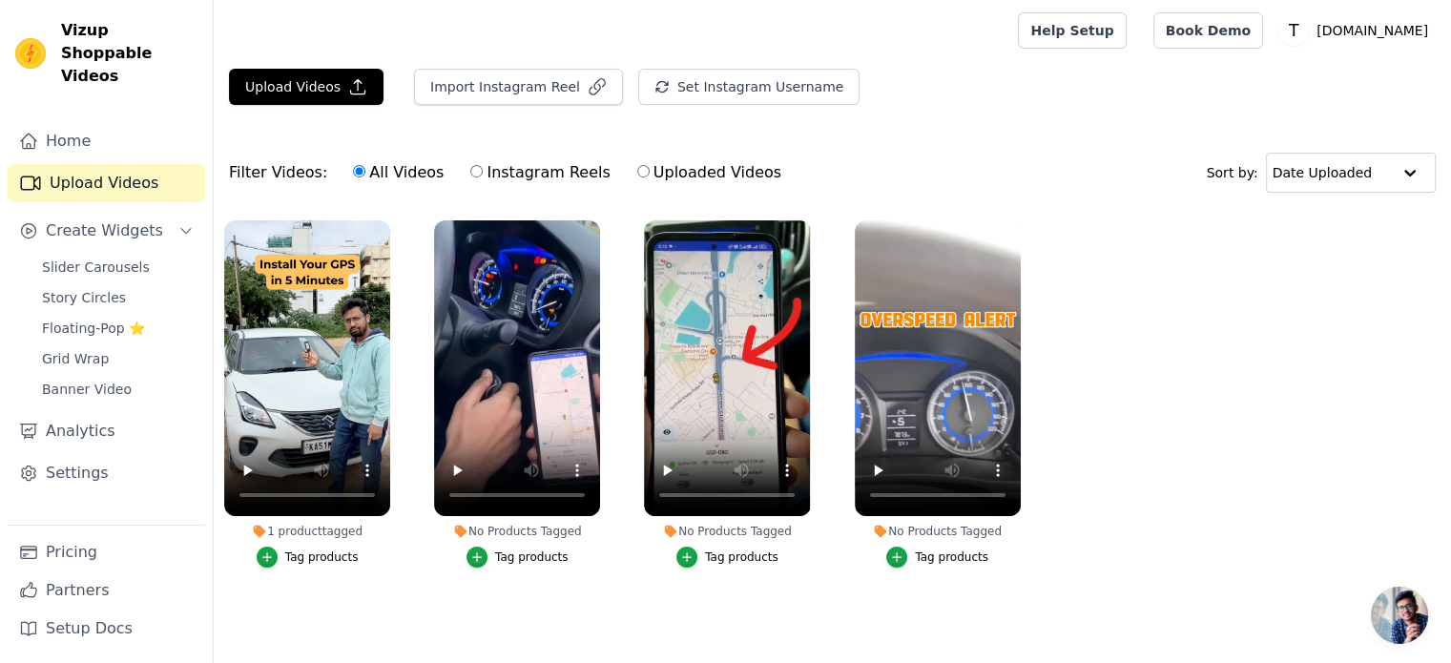
click at [313, 530] on div "1 product tagged" at bounding box center [307, 531] width 166 height 15
click at [301, 556] on div "Tag products" at bounding box center [321, 556] width 73 height 15
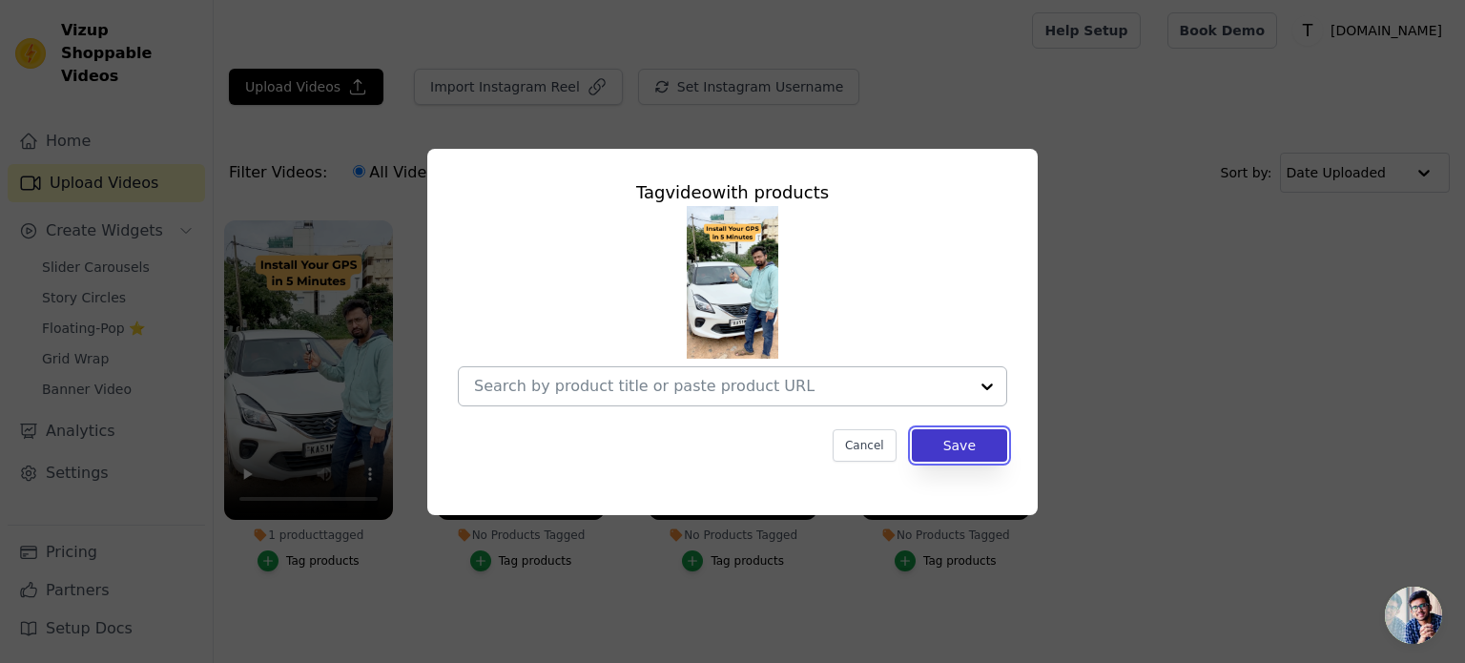
click at [952, 446] on button "Save" at bounding box center [959, 445] width 95 height 32
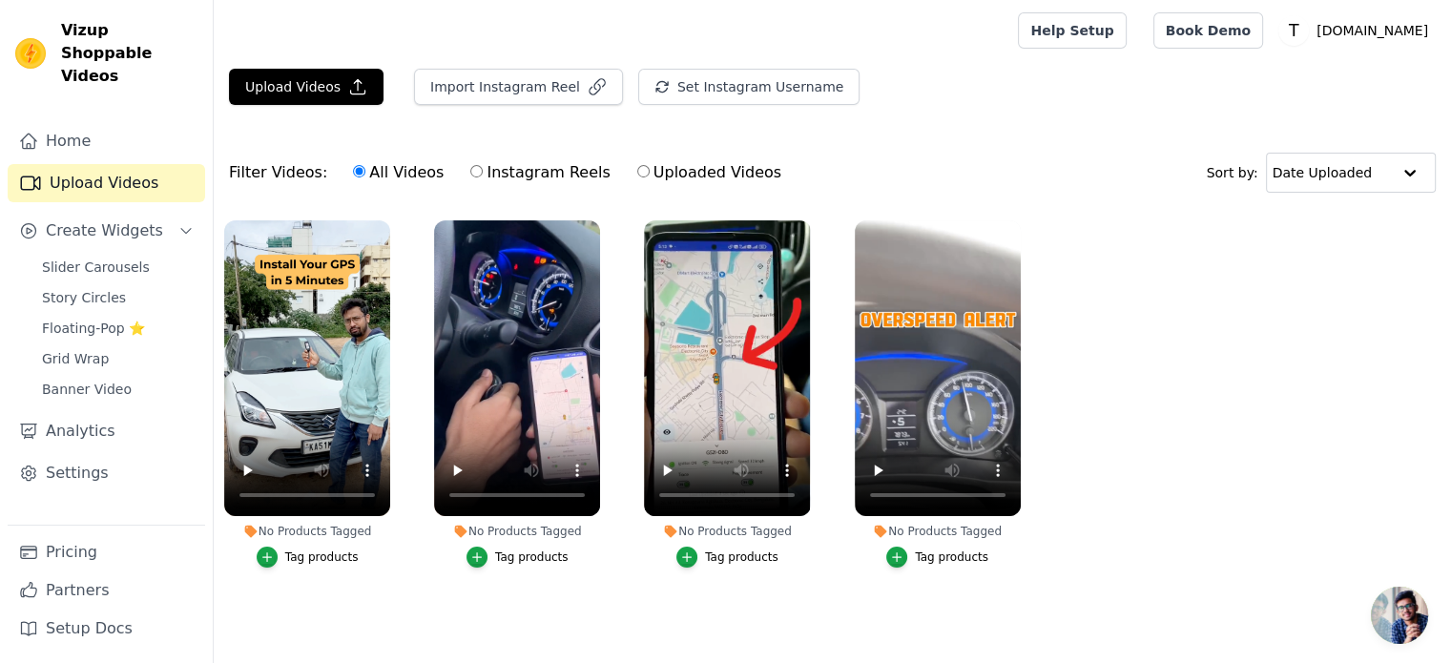
click at [512, 180] on label "Instagram Reels" at bounding box center [539, 172] width 141 height 25
click at [483, 177] on input "Instagram Reels" at bounding box center [476, 171] width 12 height 12
radio input "true"
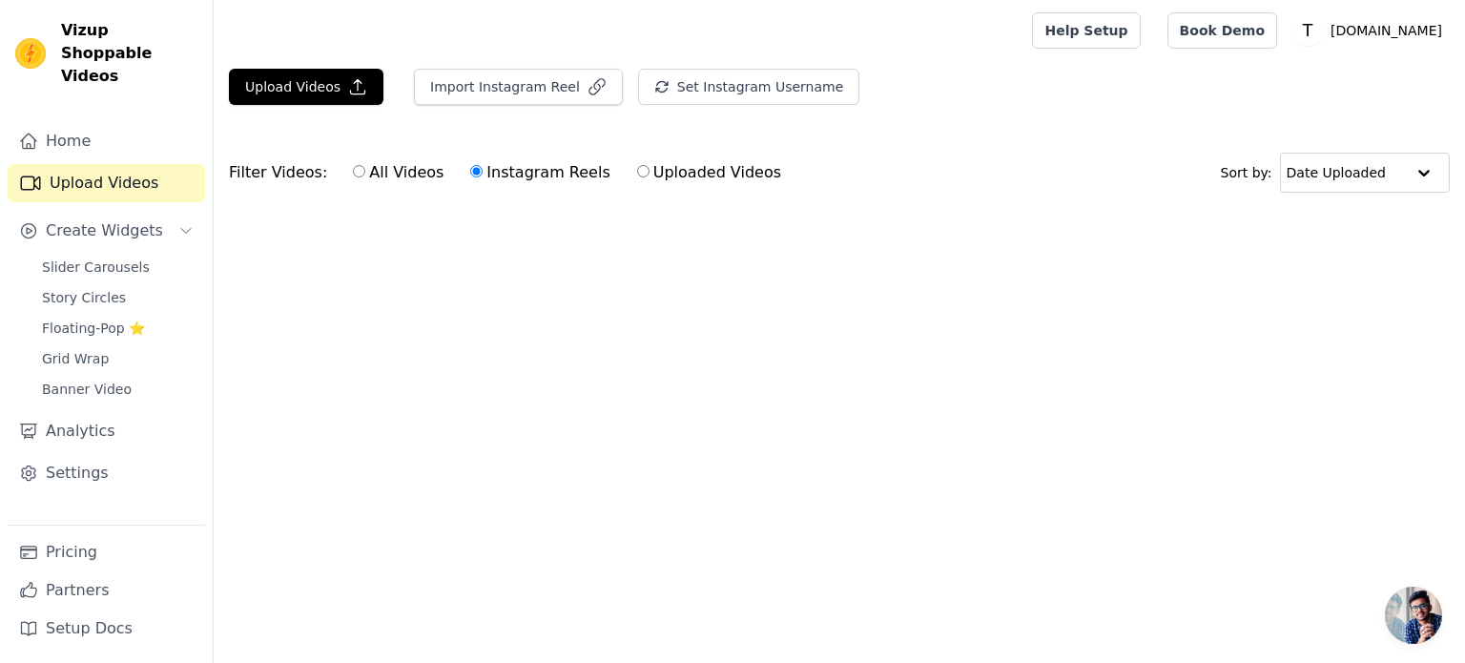
click at [386, 174] on label "All Videos" at bounding box center [398, 172] width 93 height 25
click at [365, 174] on input "All Videos" at bounding box center [359, 171] width 12 height 12
radio input "true"
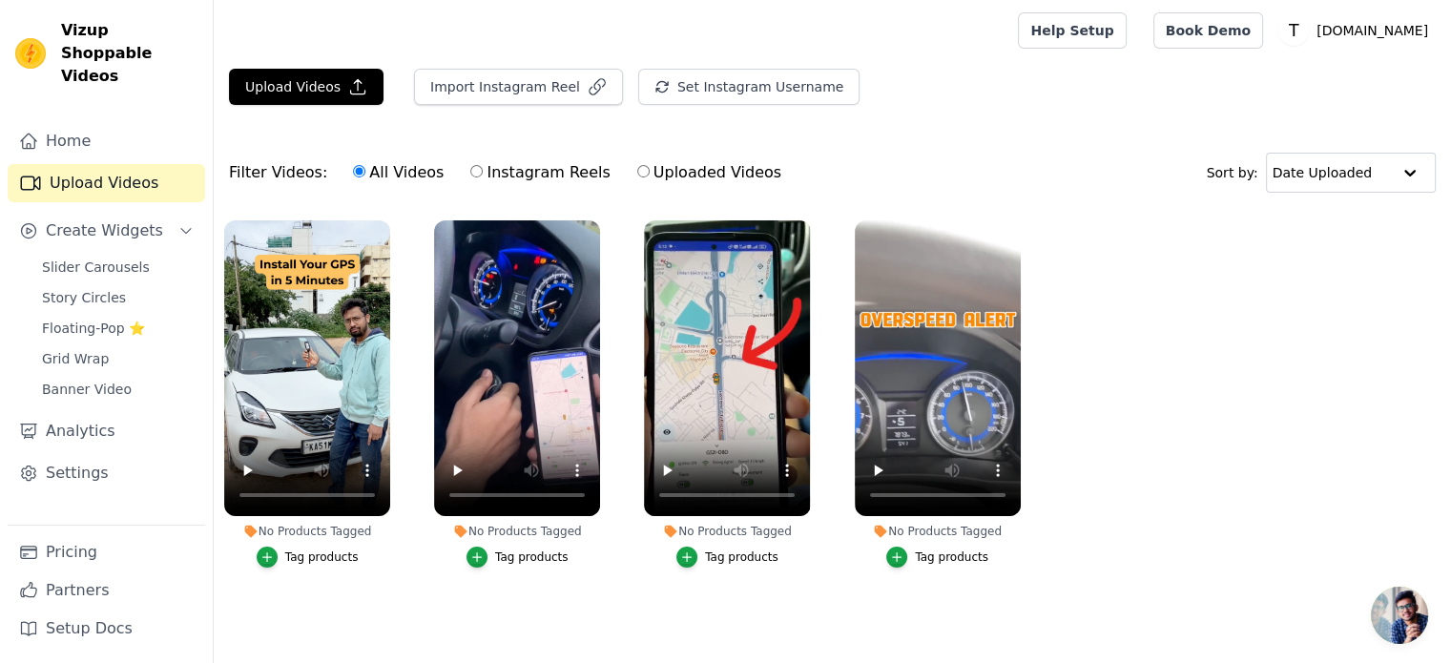
click at [683, 171] on label "Uploaded Videos" at bounding box center [709, 172] width 146 height 25
click at [650, 171] on input "Uploaded Videos" at bounding box center [643, 171] width 12 height 12
radio input "true"
click at [404, 175] on label "All Videos" at bounding box center [398, 172] width 93 height 25
click at [365, 175] on input "All Videos" at bounding box center [359, 171] width 12 height 12
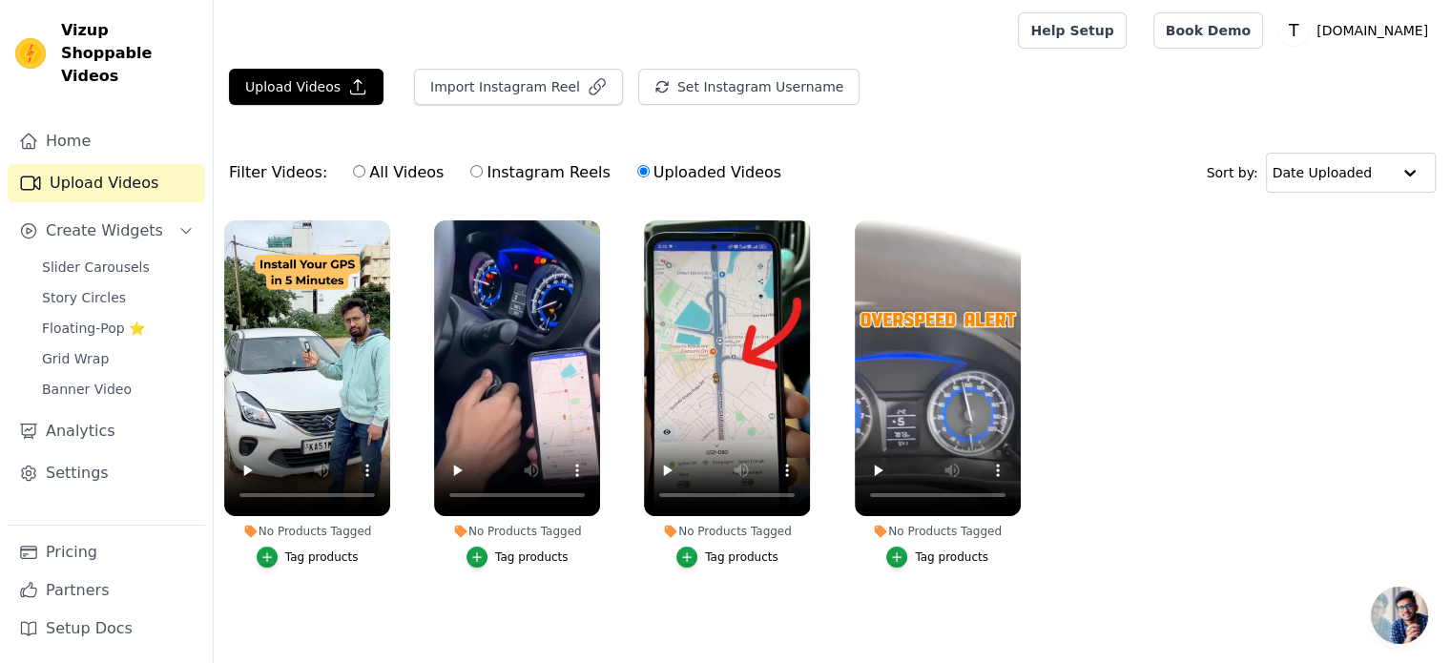
radio input "true"
click at [522, 78] on button "Import Instagram Reel" at bounding box center [518, 87] width 209 height 36
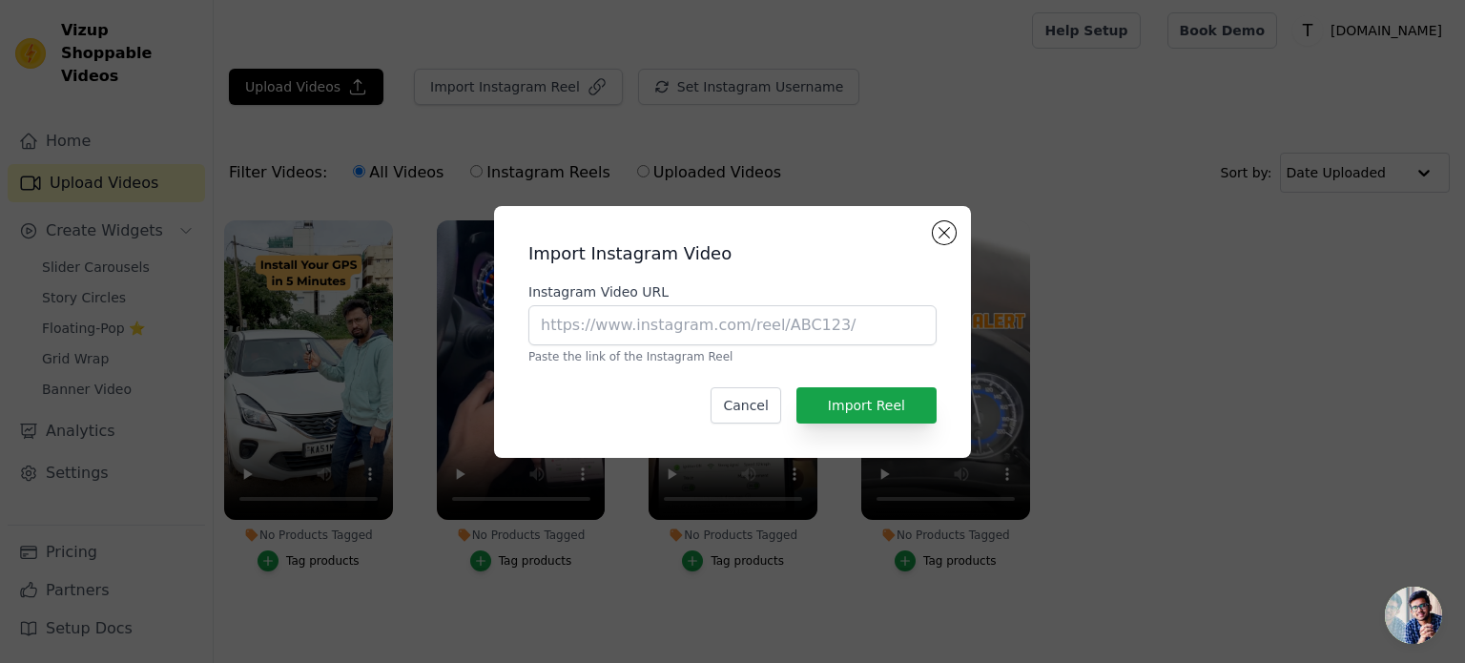
click at [928, 233] on div "Import Instagram Video Instagram Video URL Paste the link of the Instagram Reel…" at bounding box center [732, 331] width 446 height 221
click at [935, 231] on button "Close modal" at bounding box center [944, 232] width 23 height 23
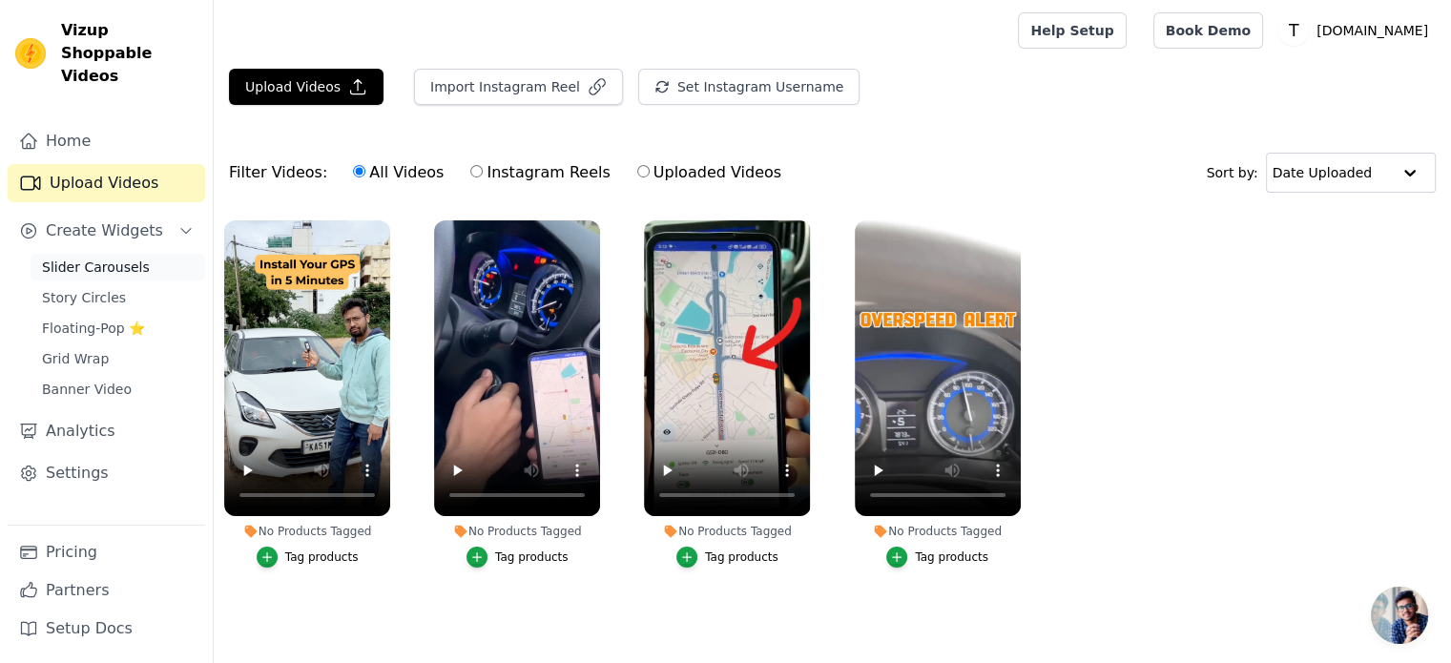
click at [88, 254] on link "Slider Carousels" at bounding box center [118, 267] width 175 height 27
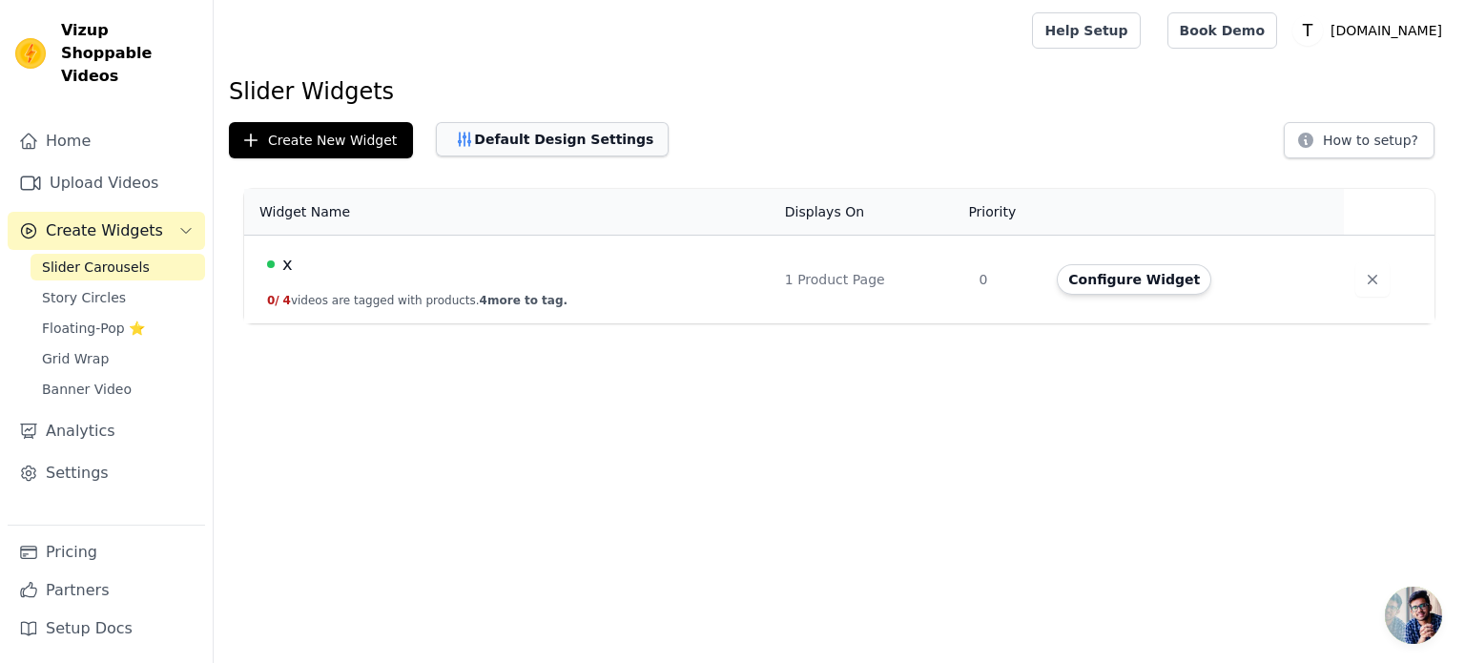
click at [597, 135] on button "Default Design Settings" at bounding box center [552, 139] width 233 height 34
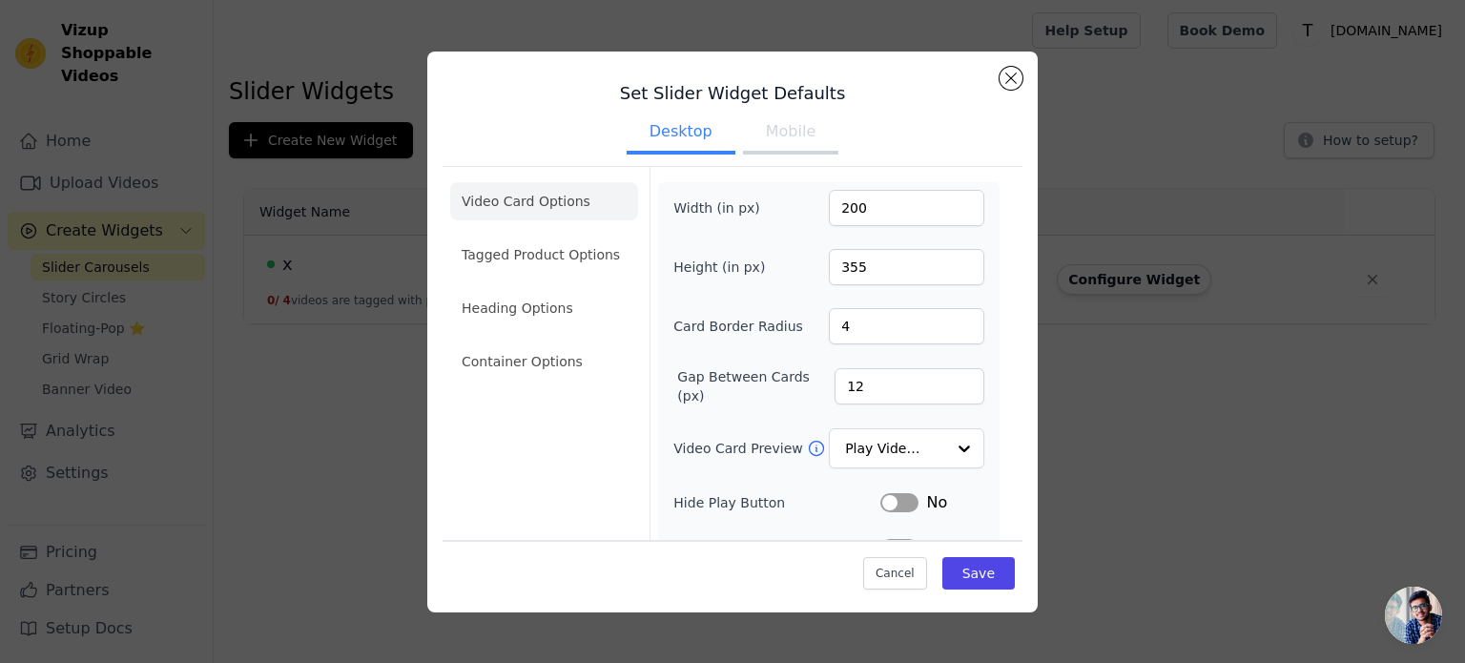
click at [759, 144] on button "Mobile" at bounding box center [790, 134] width 95 height 42
click at [653, 144] on button "Desktop" at bounding box center [681, 134] width 109 height 42
click at [759, 141] on button "Mobile" at bounding box center [790, 134] width 95 height 42
click at [807, 445] on icon at bounding box center [816, 448] width 19 height 19
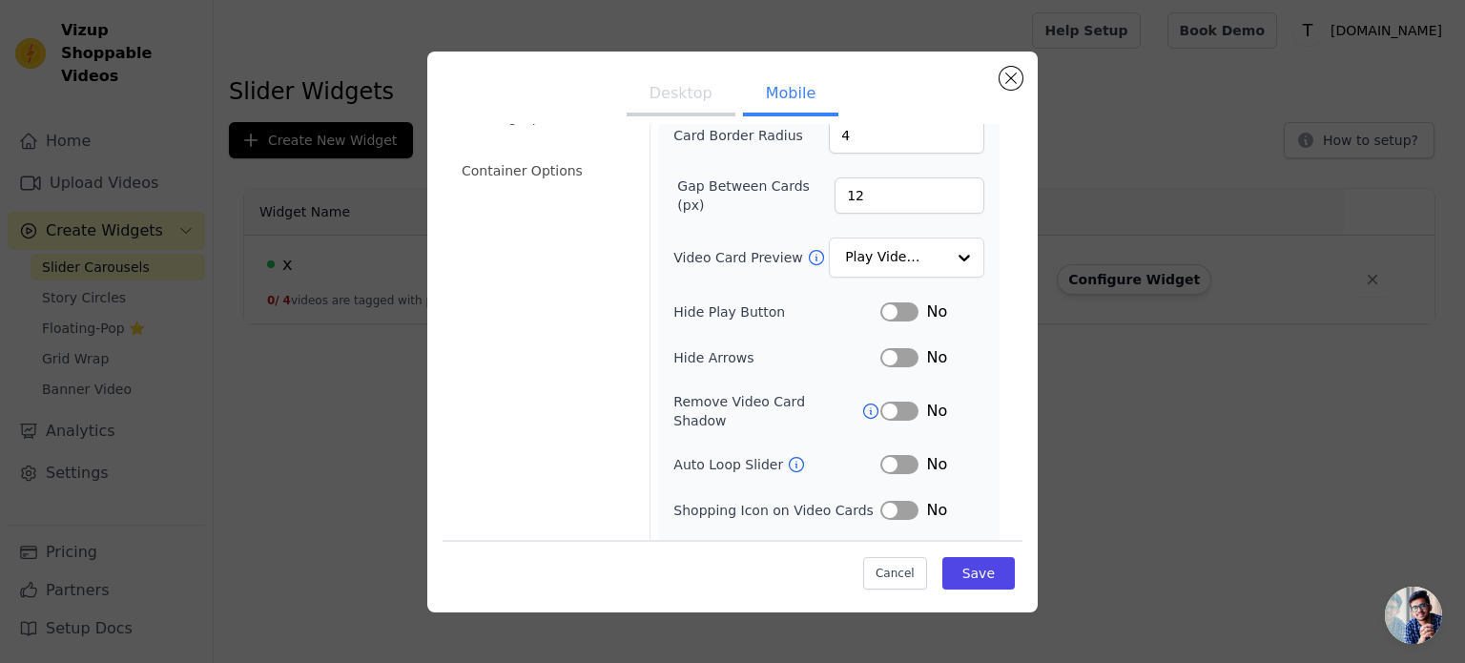
click at [881, 402] on button "Label" at bounding box center [900, 411] width 38 height 19
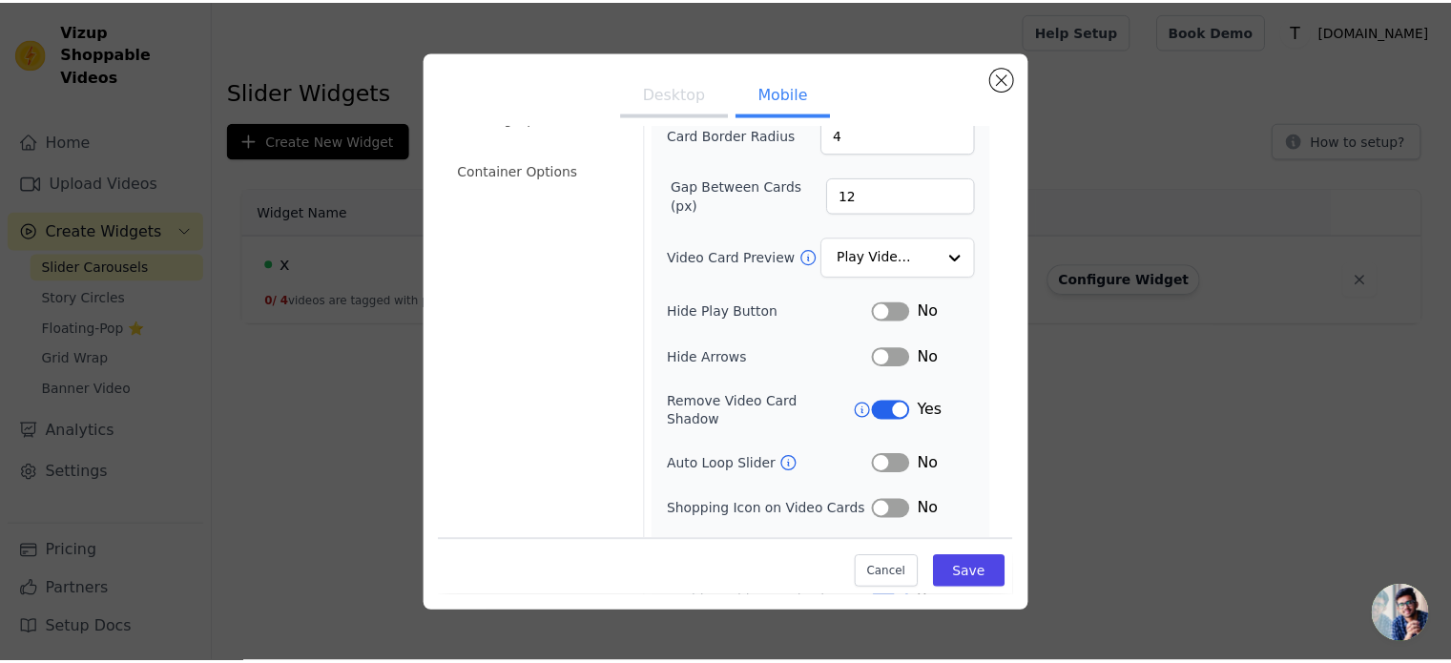
scroll to position [259, 0]
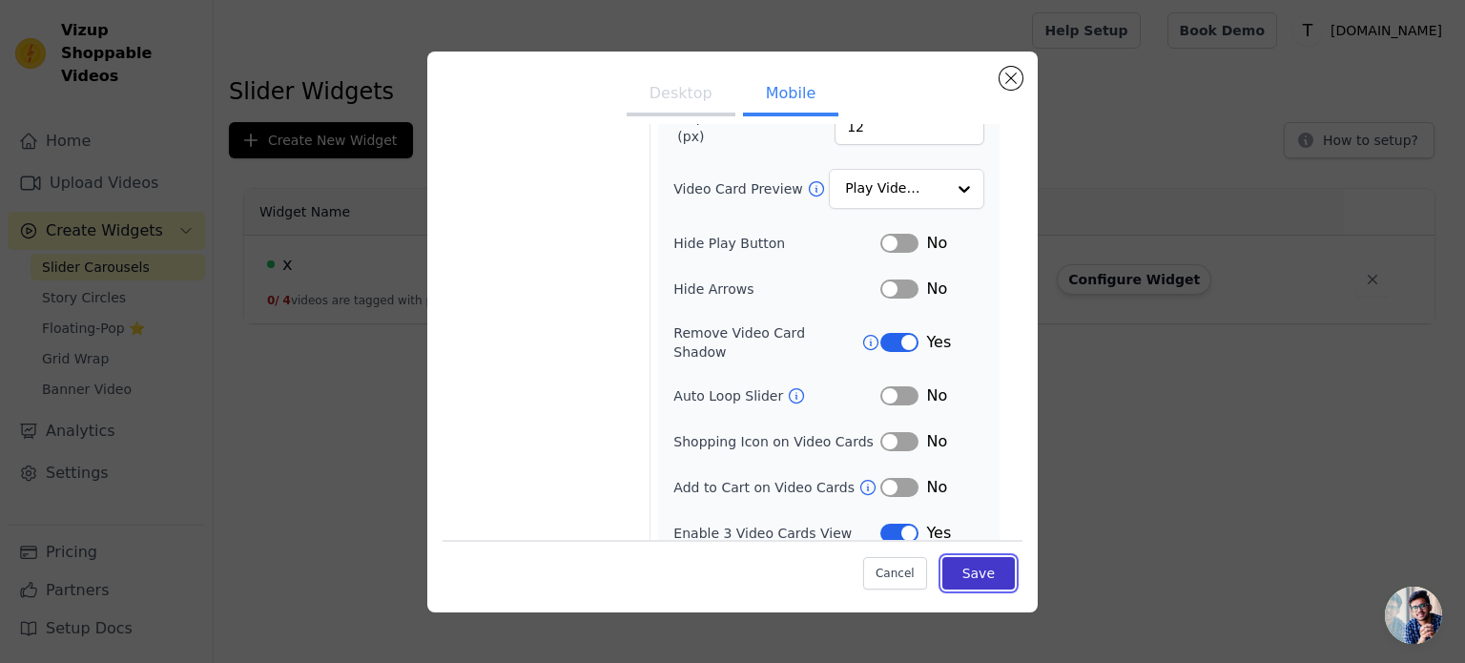
click at [957, 566] on button "Save" at bounding box center [979, 573] width 73 height 32
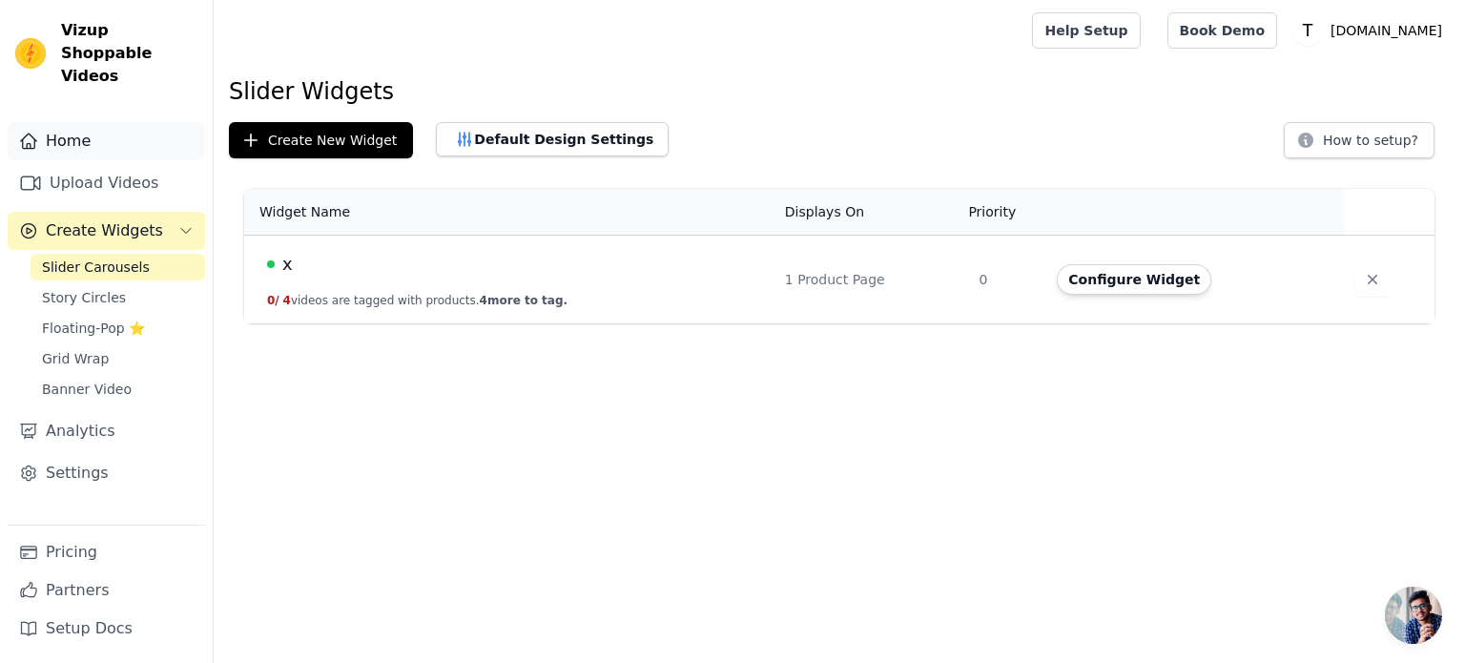
click at [82, 122] on link "Home" at bounding box center [106, 141] width 197 height 38
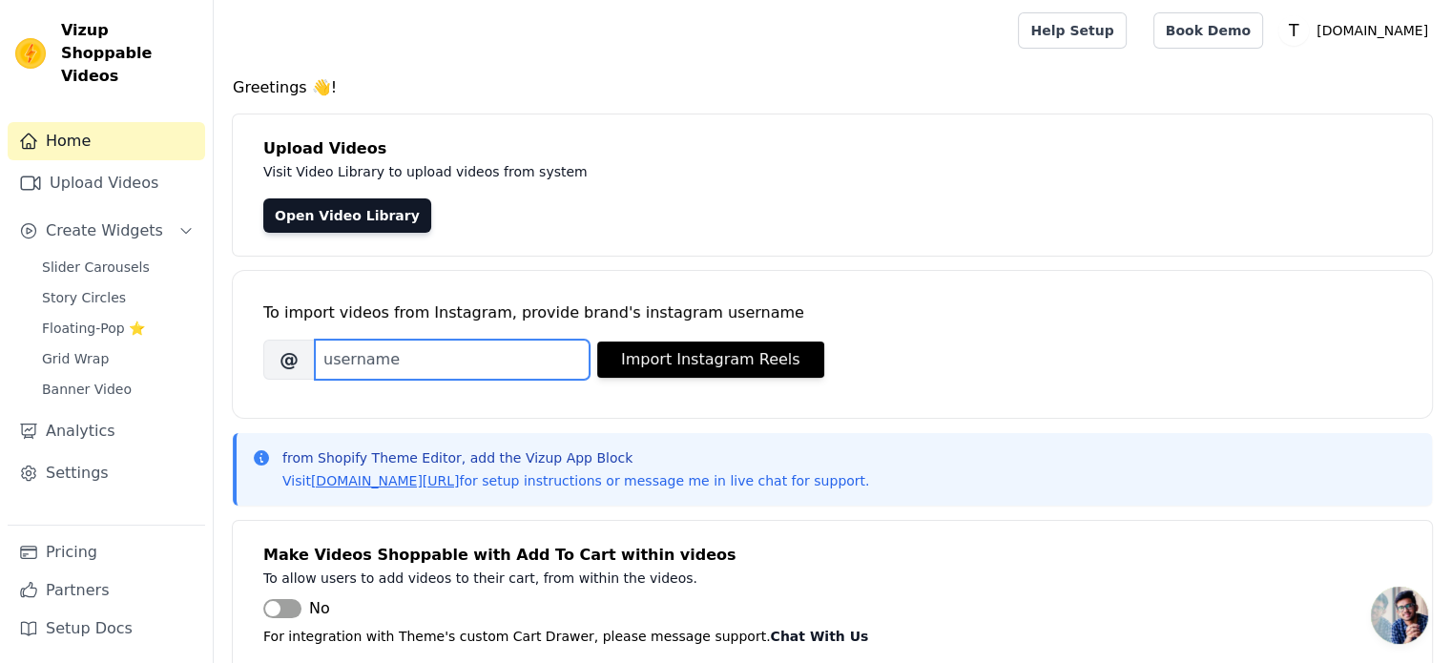
click at [455, 363] on input "Brand's Instagram Username" at bounding box center [452, 360] width 275 height 40
click at [1411, 613] on span "Open chat" at bounding box center [1399, 615] width 57 height 57
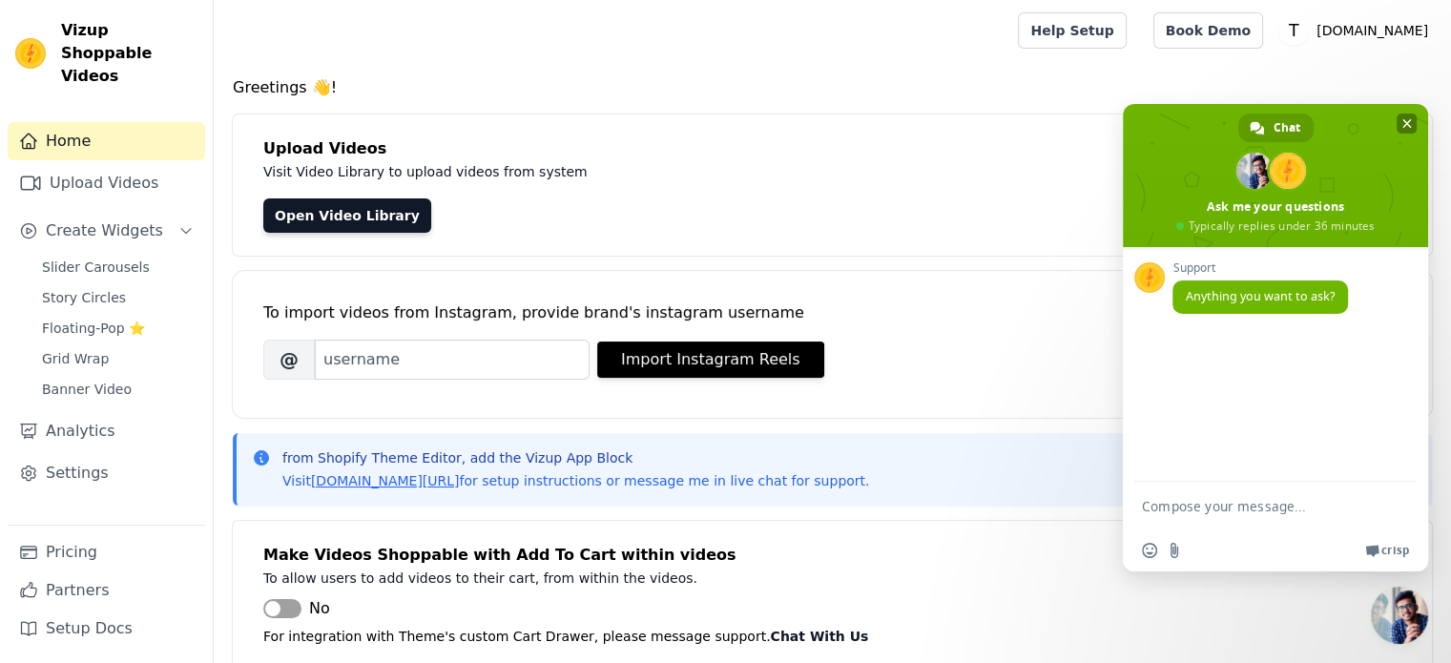
click at [1400, 122] on span "Close chat" at bounding box center [1407, 124] width 20 height 20
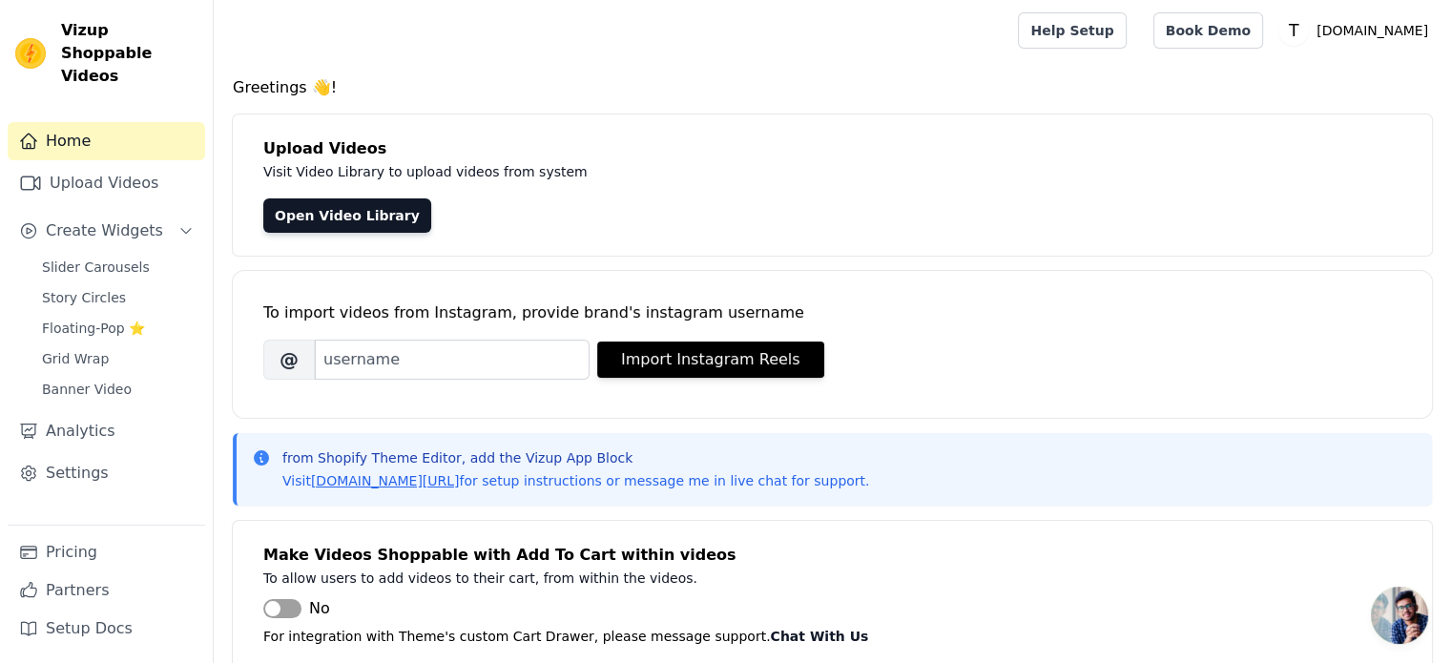
click at [40, 41] on img at bounding box center [30, 53] width 31 height 31
click at [89, 164] on link "Upload Videos" at bounding box center [106, 183] width 197 height 38
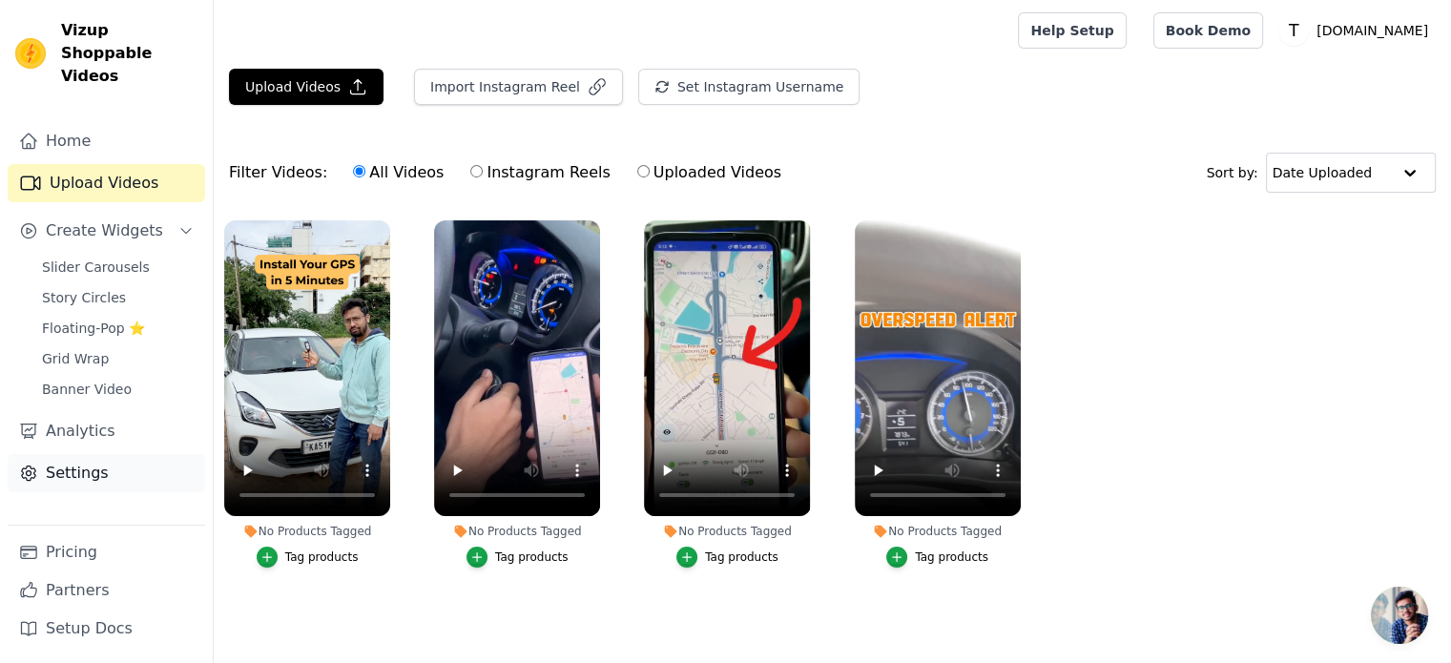
click at [61, 454] on link "Settings" at bounding box center [106, 473] width 197 height 38
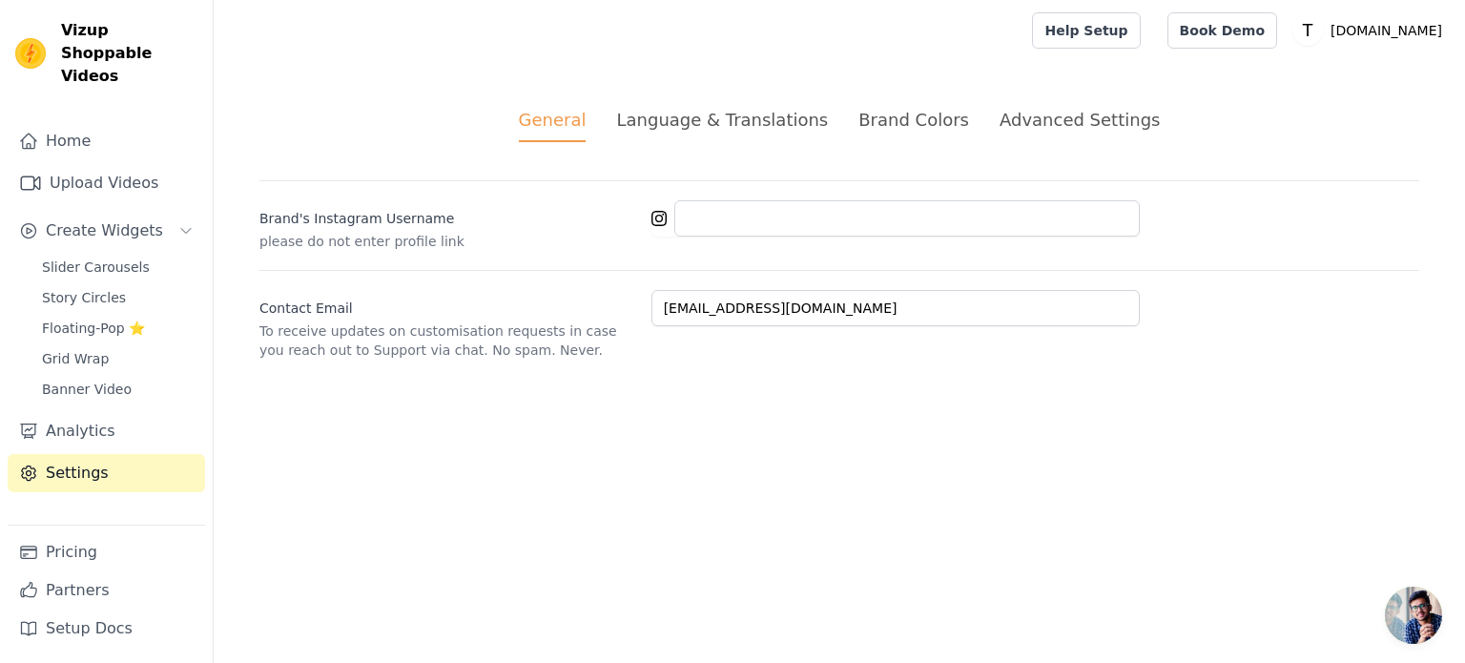
click at [1014, 118] on div "Advanced Settings" at bounding box center [1080, 120] width 160 height 26
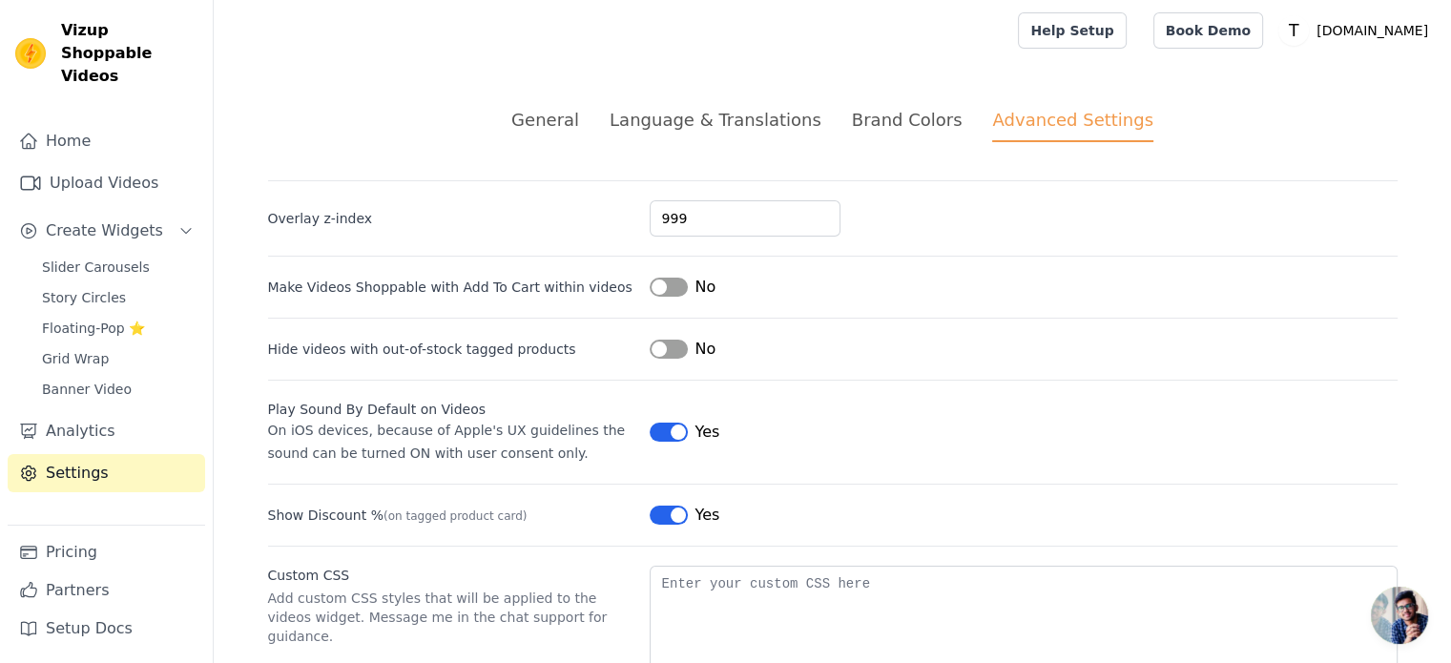
click at [664, 440] on div "Yes" at bounding box center [685, 432] width 71 height 23
click at [664, 430] on button "Label" at bounding box center [669, 432] width 38 height 19
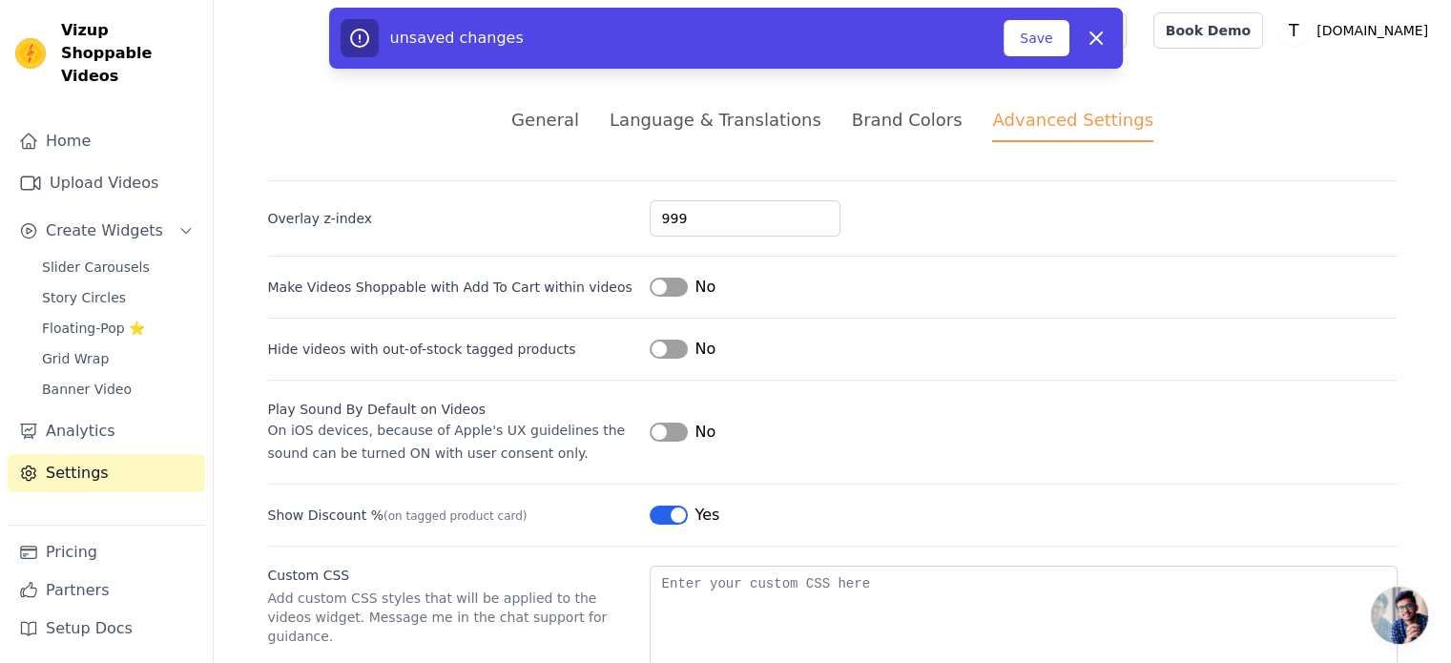
click at [664, 428] on button "Label" at bounding box center [669, 432] width 38 height 19
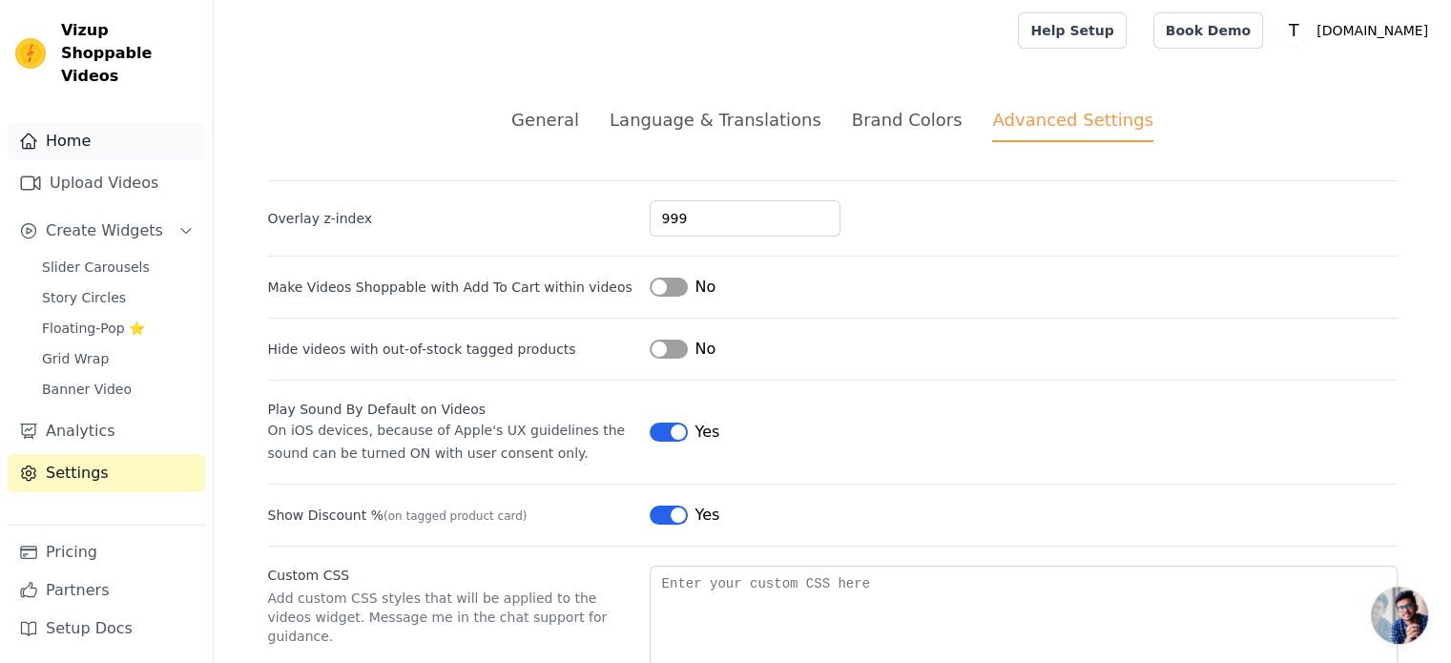
click at [49, 122] on link "Home" at bounding box center [106, 141] width 197 height 38
